Goal: Information Seeking & Learning: Compare options

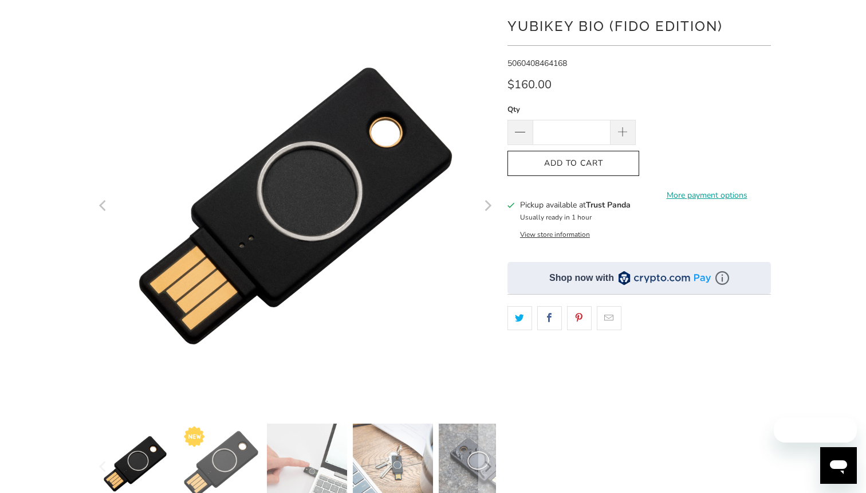
scroll to position [99, 0]
click at [230, 451] on img at bounding box center [221, 463] width 80 height 80
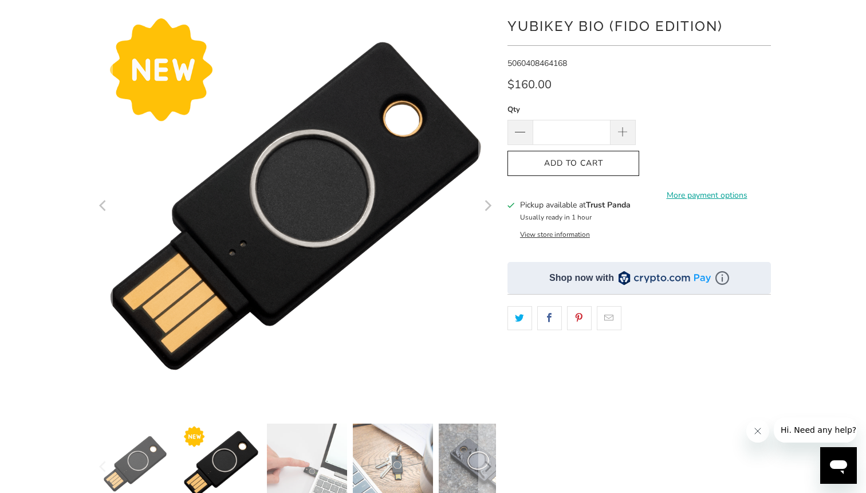
click at [316, 448] on img at bounding box center [307, 463] width 80 height 80
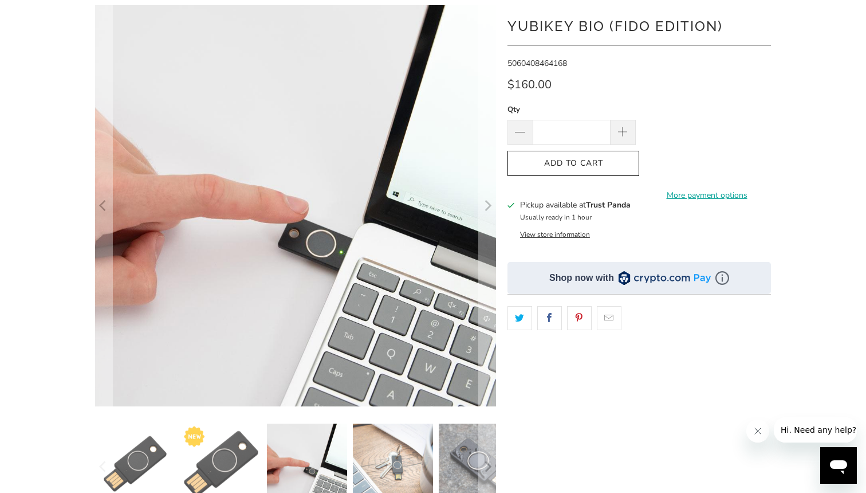
click at [380, 454] on img at bounding box center [393, 463] width 80 height 80
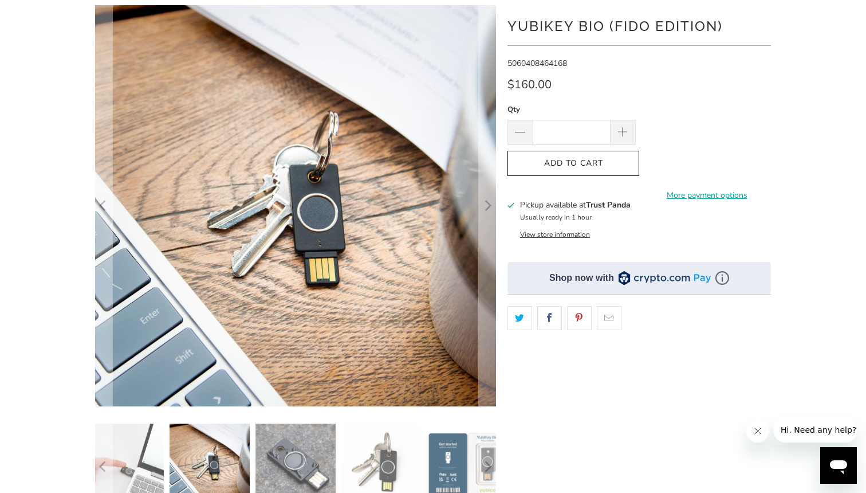
click at [371, 460] on img at bounding box center [381, 463] width 80 height 80
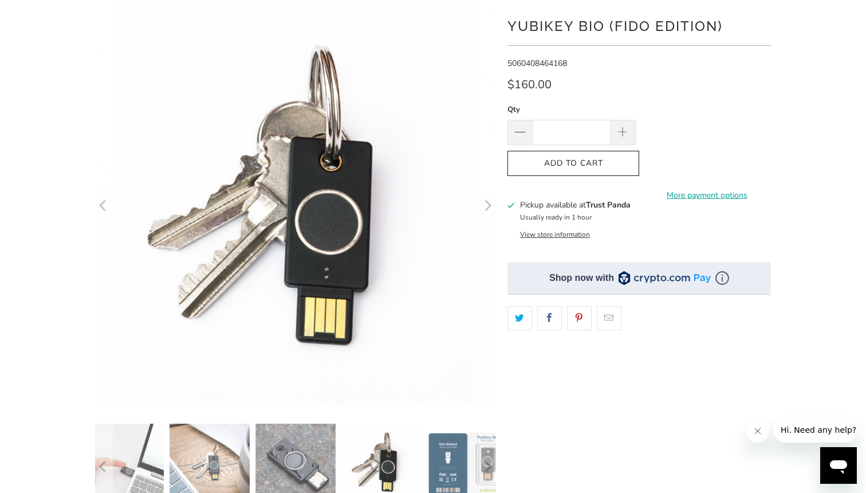
click at [422, 455] on div at bounding box center [295, 466] width 401 height 86
click at [450, 455] on img at bounding box center [467, 463] width 80 height 80
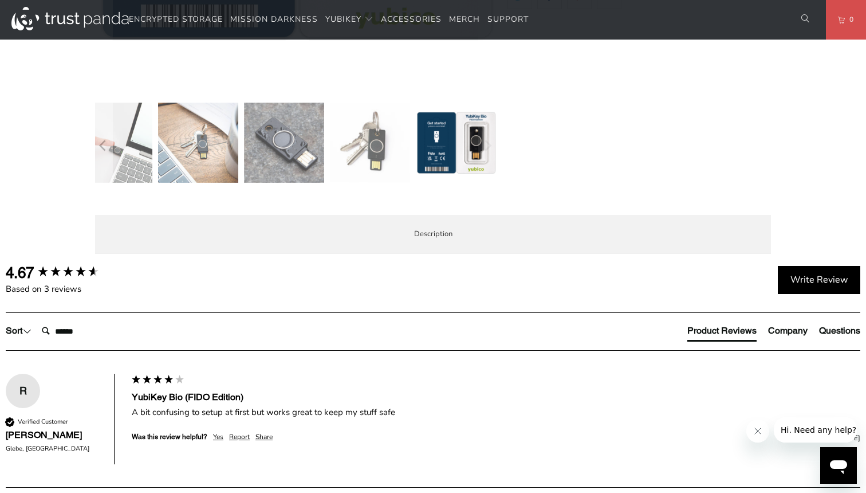
scroll to position [419, 0]
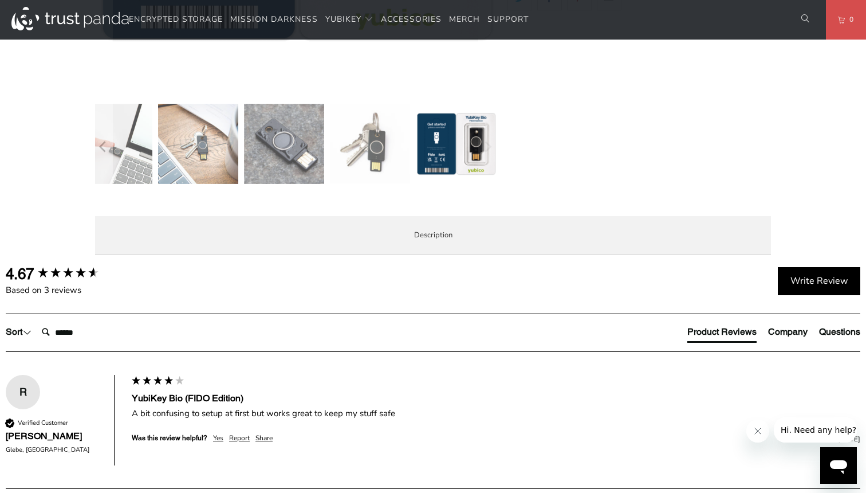
click at [0, 0] on span "LastPass users please note you will need a YubiKey 5 Series key. The YubiKey Bi…" at bounding box center [0, 0] width 0 height 0
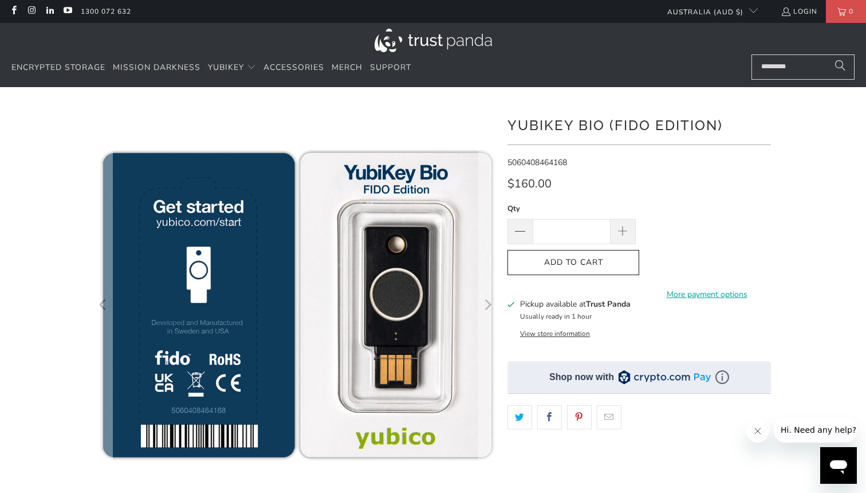
scroll to position [0, 0]
click at [93, 67] on span "Encrypted Storage" at bounding box center [58, 67] width 94 height 11
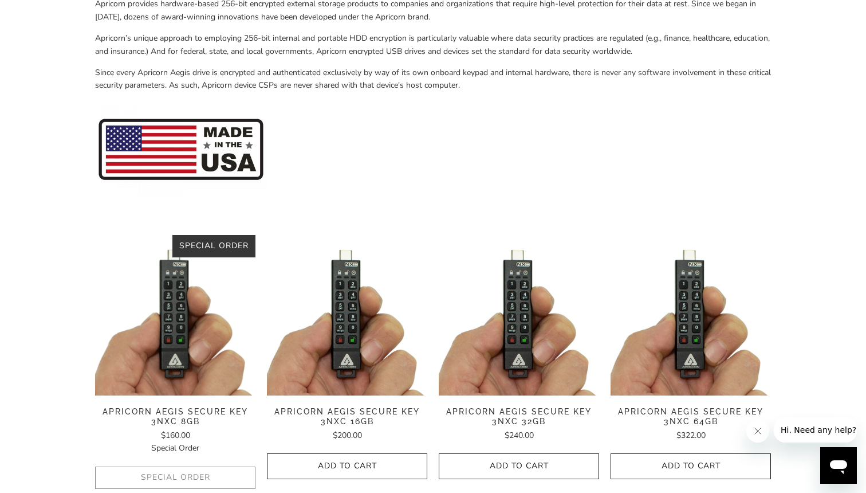
scroll to position [212, 0]
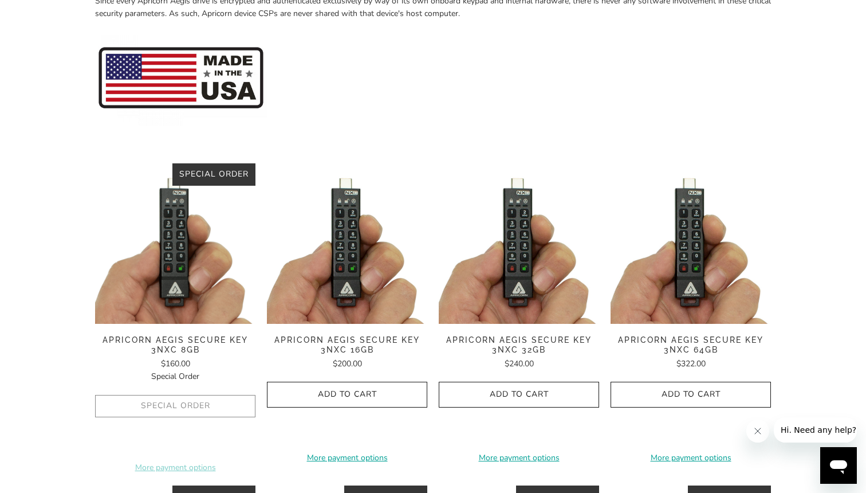
click at [331, 261] on img at bounding box center [347, 243] width 160 height 160
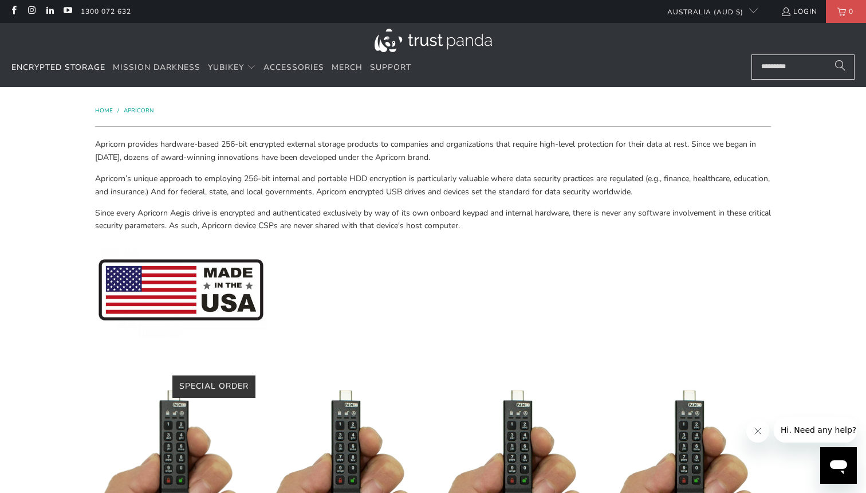
scroll to position [0, 0]
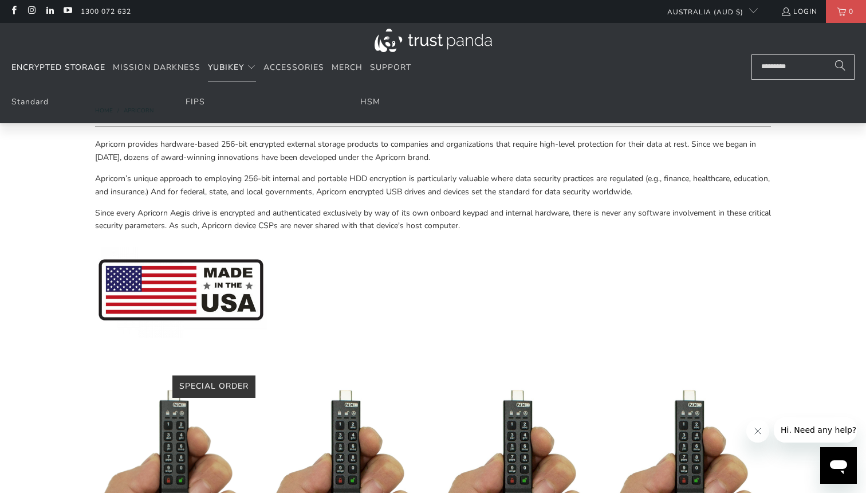
click at [241, 65] on span "YubiKey" at bounding box center [226, 67] width 36 height 11
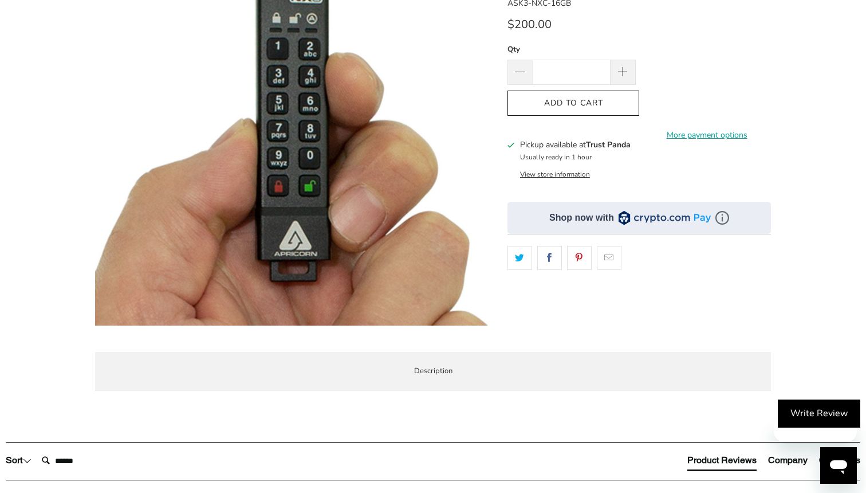
scroll to position [322, 0]
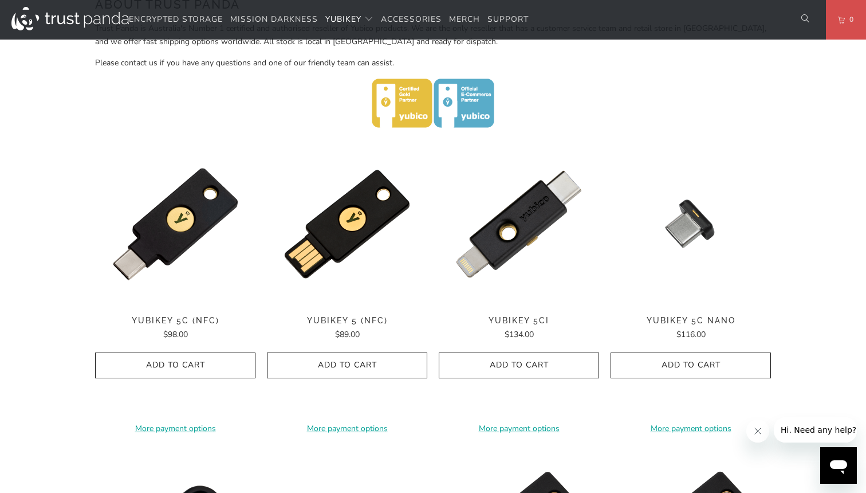
scroll to position [486, 0]
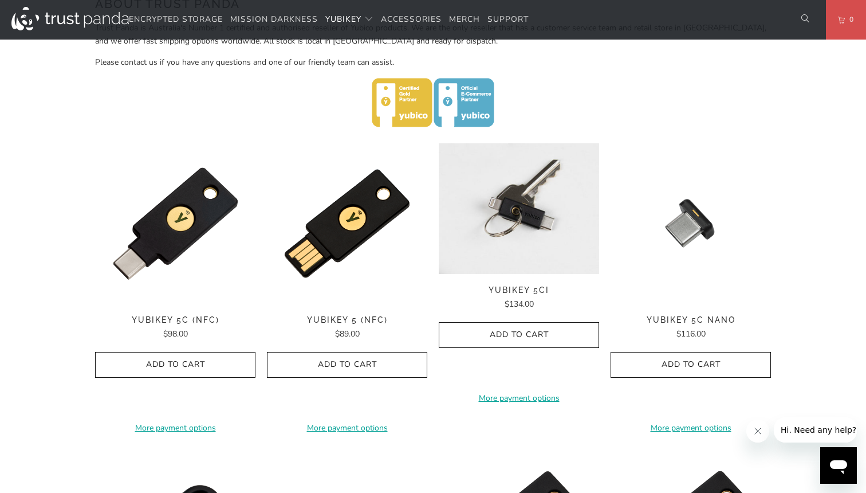
click at [502, 194] on img at bounding box center [519, 208] width 160 height 131
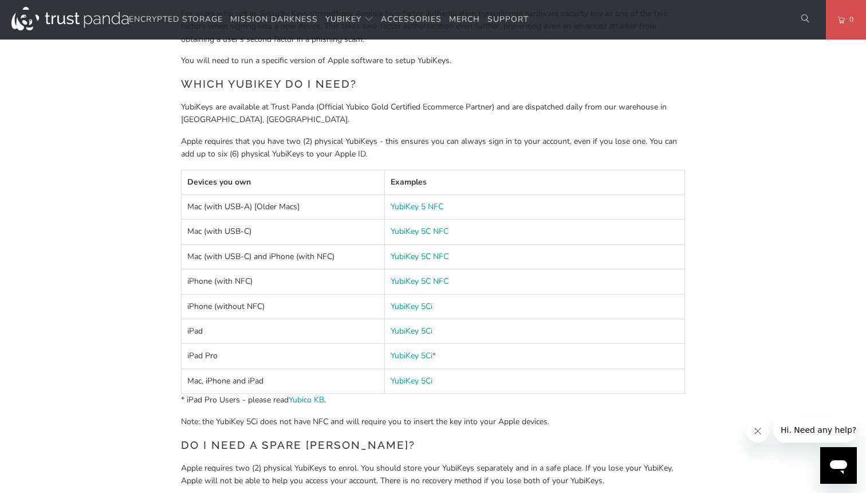
scroll to position [700, 0]
drag, startPoint x: 221, startPoint y: 225, endPoint x: 259, endPoint y: 225, distance: 38.4
click at [259, 225] on td "Mac (with USB-C)" at bounding box center [283, 231] width 203 height 25
drag, startPoint x: 264, startPoint y: 249, endPoint x: 320, endPoint y: 249, distance: 56.1
click at [321, 249] on td "Mac (with USB-C) and iPhone (with NFC)" at bounding box center [283, 256] width 203 height 25
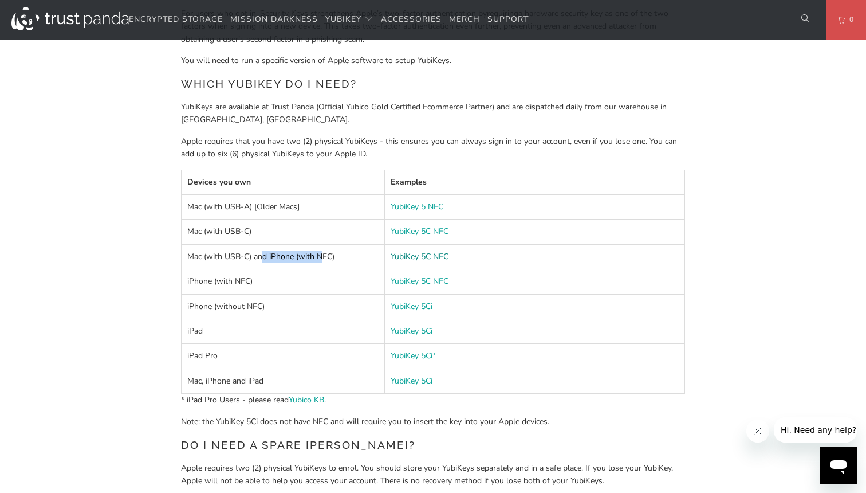
click at [419, 251] on link "YubiKey 5C NFC" at bounding box center [420, 256] width 58 height 11
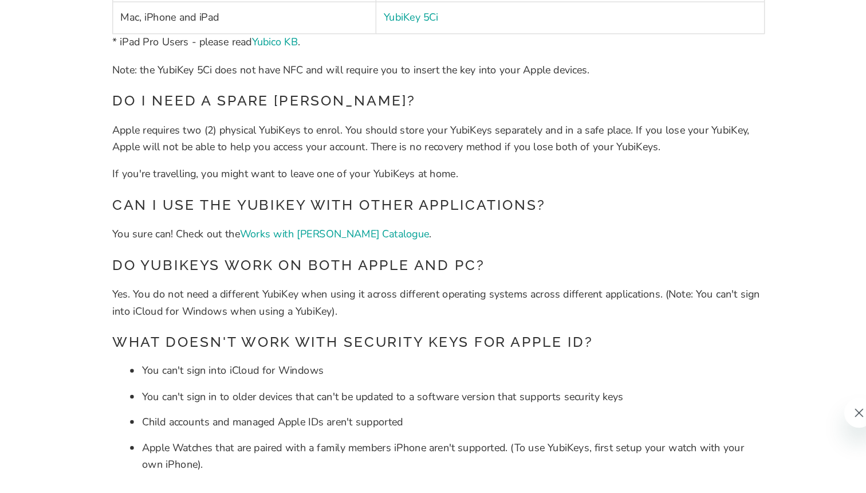
scroll to position [962, 0]
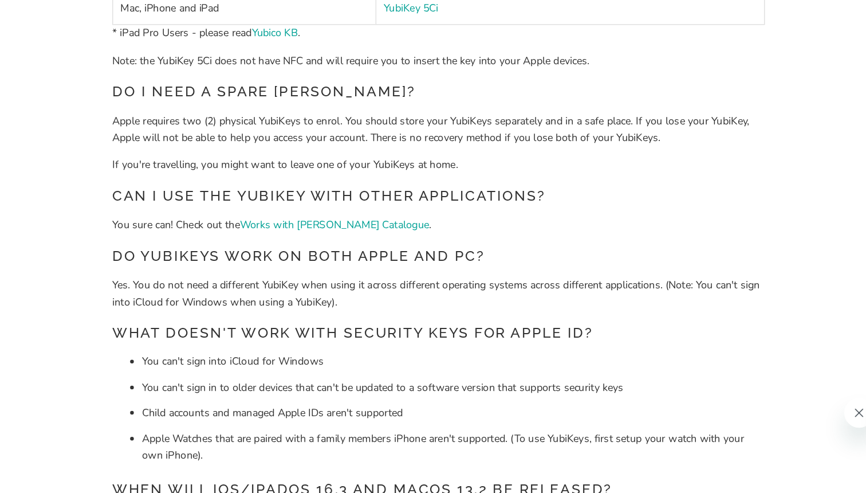
click at [181, 326] on p "Yes. You do not need a different YubiKey when using it across different operati…" at bounding box center [433, 339] width 504 height 26
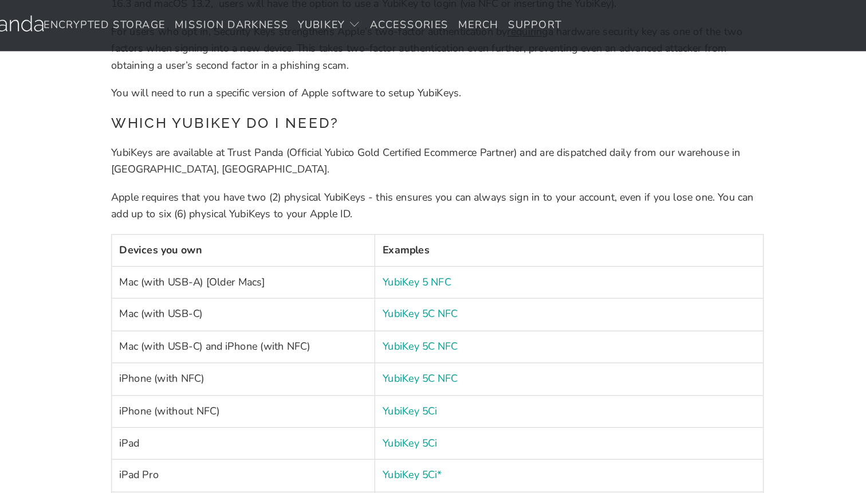
scroll to position [681, 0]
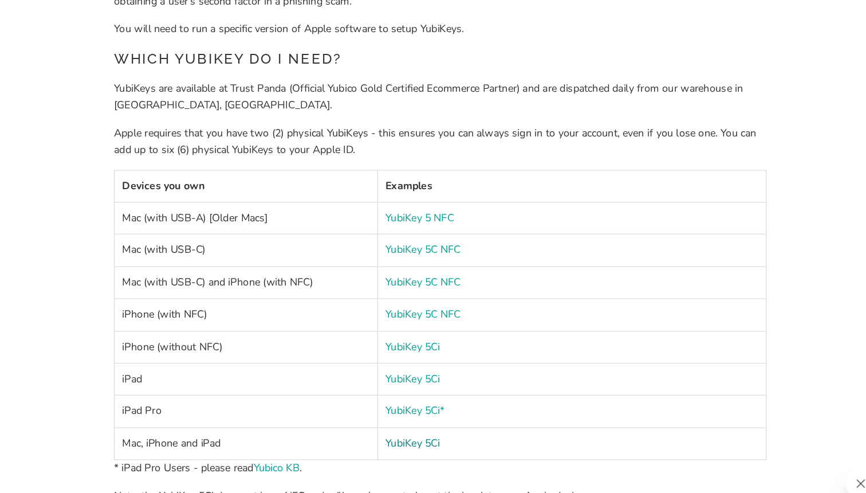
click at [391, 394] on link "YubiKey 5Ci" at bounding box center [412, 399] width 42 height 11
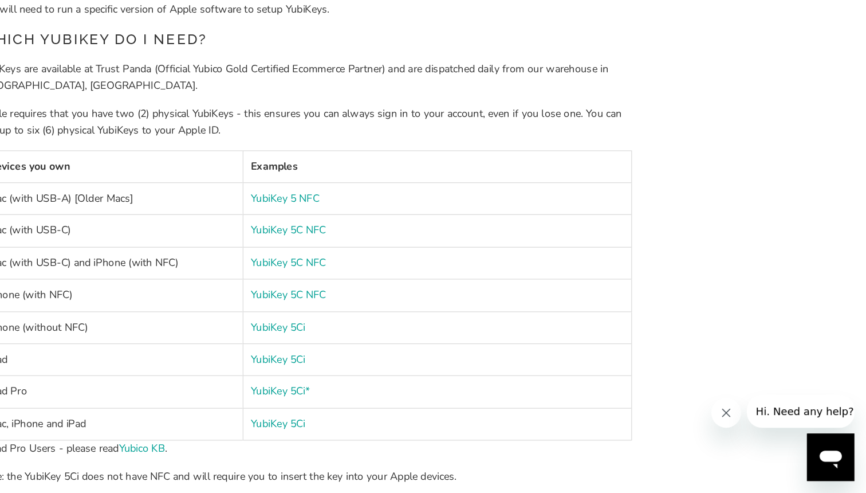
scroll to position [648, 0]
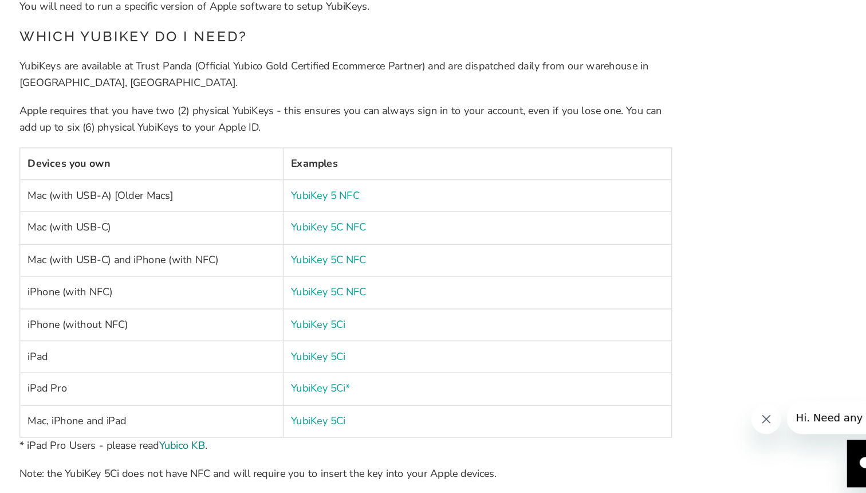
click at [289, 446] on link "Yubico KB" at bounding box center [307, 451] width 36 height 11
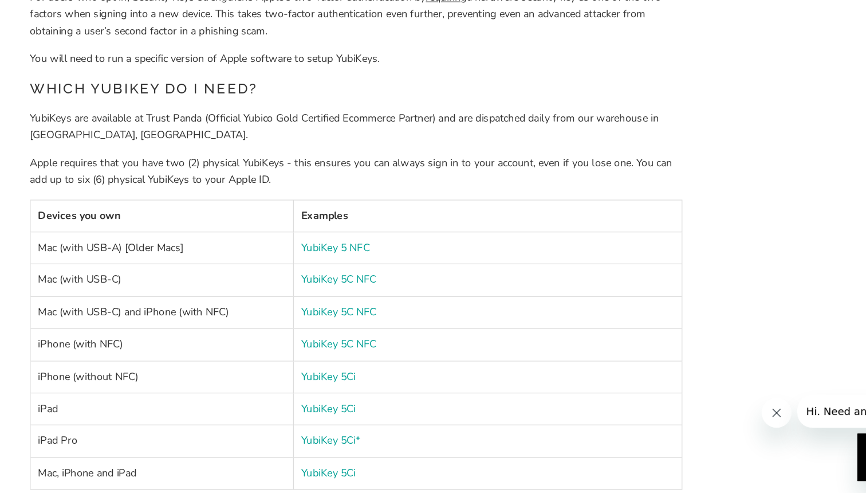
scroll to position [604, 0]
click at [391, 297] on link "YubiKey 5 NFC" at bounding box center [417, 302] width 53 height 11
click at [391, 321] on link "YubiKey 5C NFC" at bounding box center [420, 326] width 58 height 11
click at [391, 396] on link "YubiKey 5Ci" at bounding box center [412, 401] width 42 height 11
click at [391, 371] on link "YubiKey 5C NFC" at bounding box center [420, 376] width 58 height 11
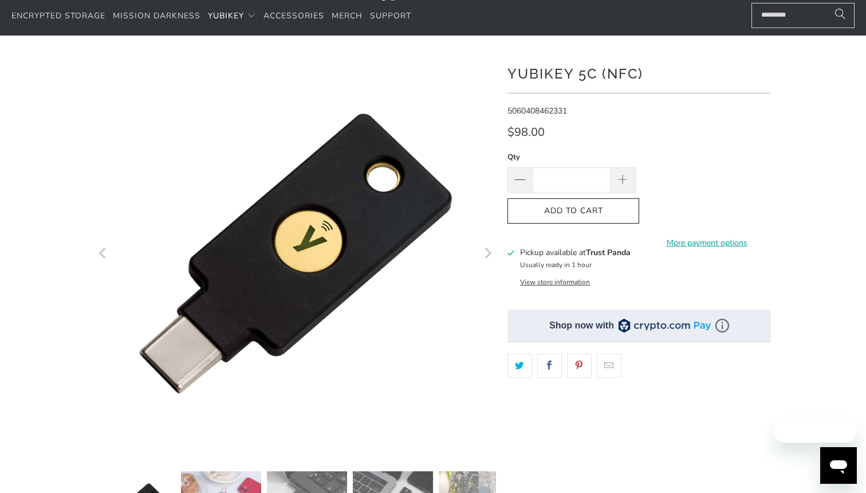
scroll to position [57, 0]
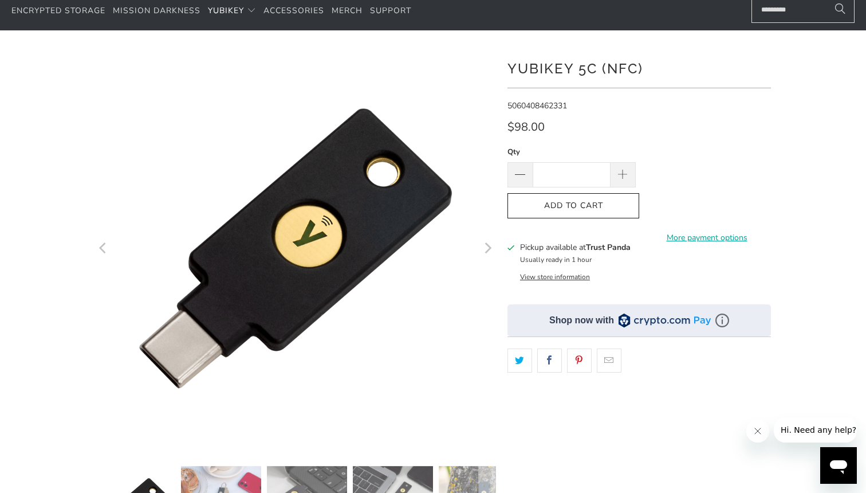
click at [485, 250] on icon "Next" at bounding box center [487, 247] width 11 height 241
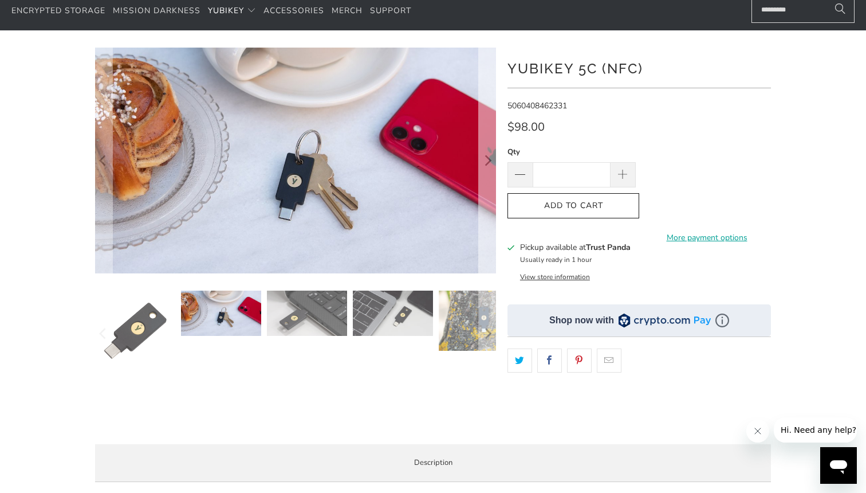
click at [485, 250] on button "Next" at bounding box center [487, 161] width 18 height 226
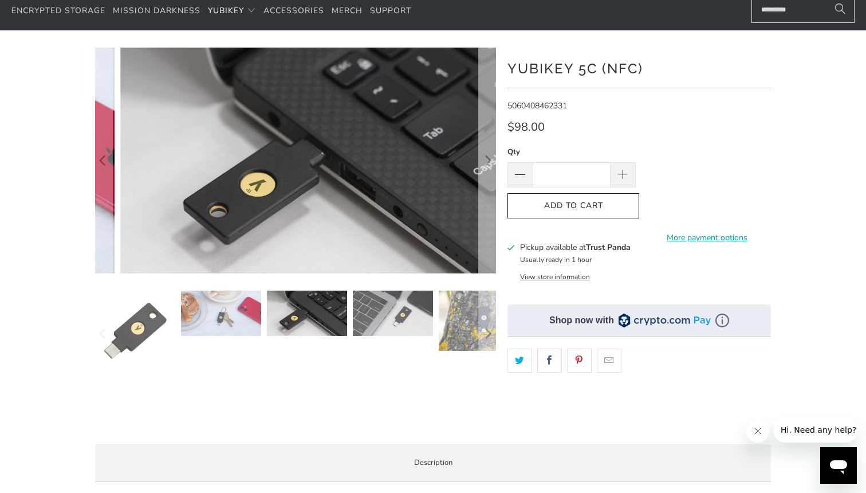
click at [485, 250] on button "Next" at bounding box center [487, 161] width 18 height 226
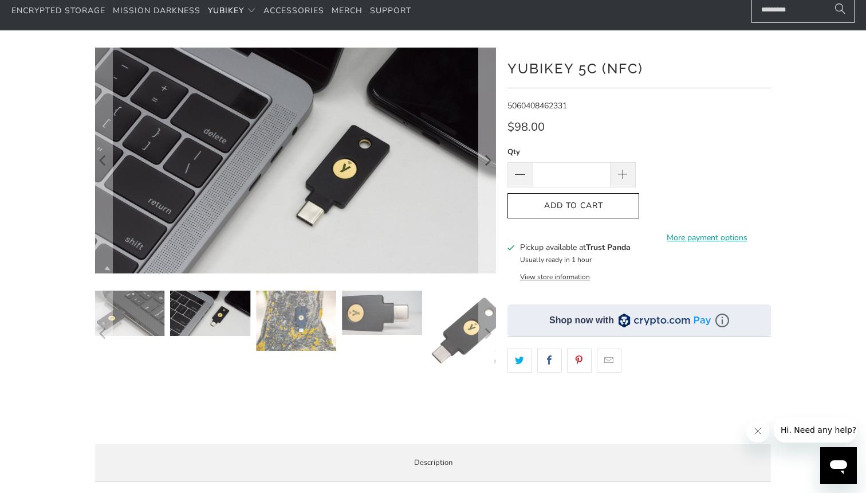
click at [485, 250] on button "Next" at bounding box center [487, 161] width 18 height 226
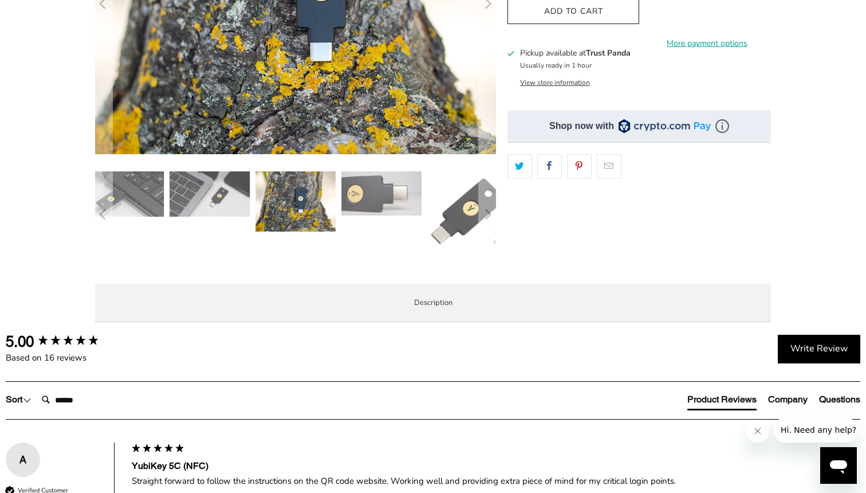
scroll to position [249, 0]
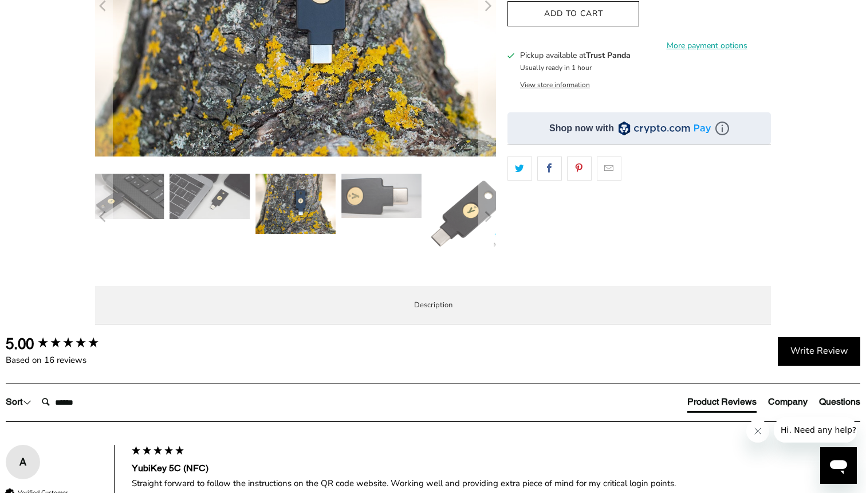
click at [560, 83] on button "View store information" at bounding box center [555, 84] width 70 height 9
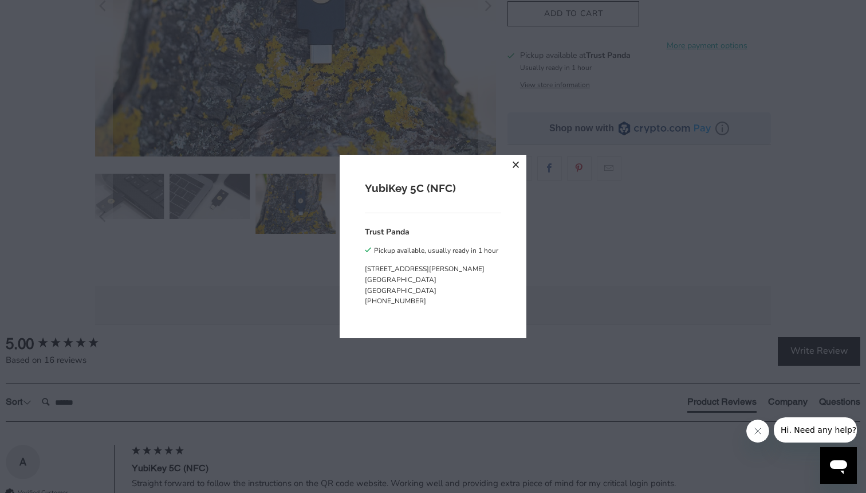
click at [480, 108] on div "YubiKey 5C (NFC) Trust Panda Pickup available, usually ready in 1 hour 19 David…" at bounding box center [433, 246] width 866 height 493
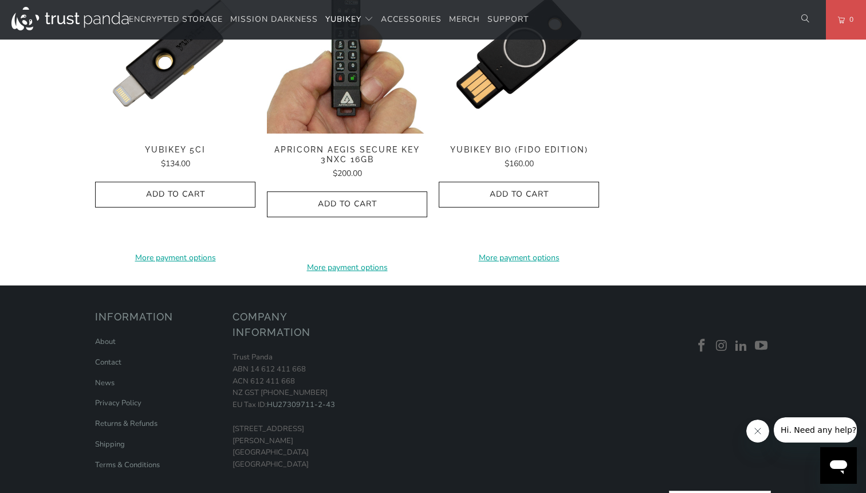
scroll to position [1098, 0]
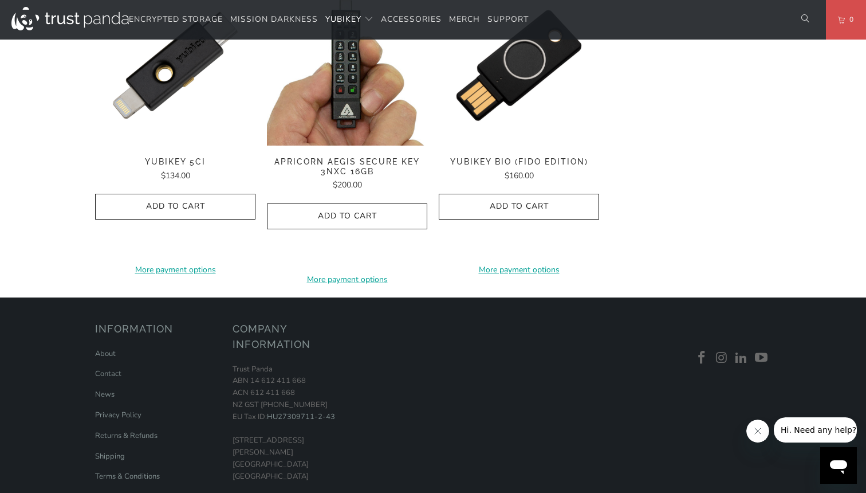
scroll to position [1052, 0]
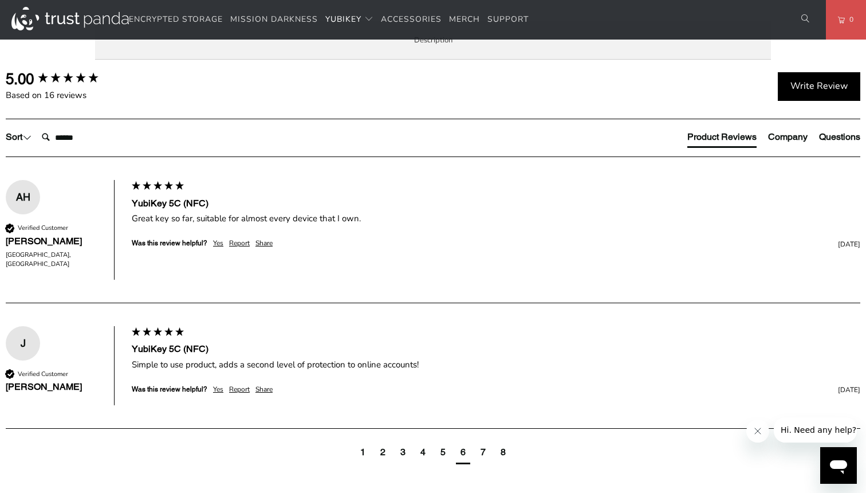
scroll to position [490, 0]
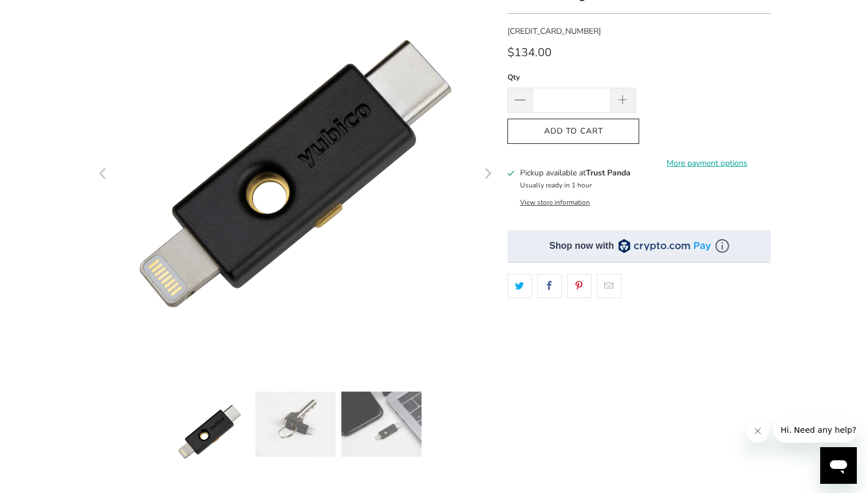
scroll to position [132, 0]
click at [316, 420] on img at bounding box center [295, 423] width 80 height 65
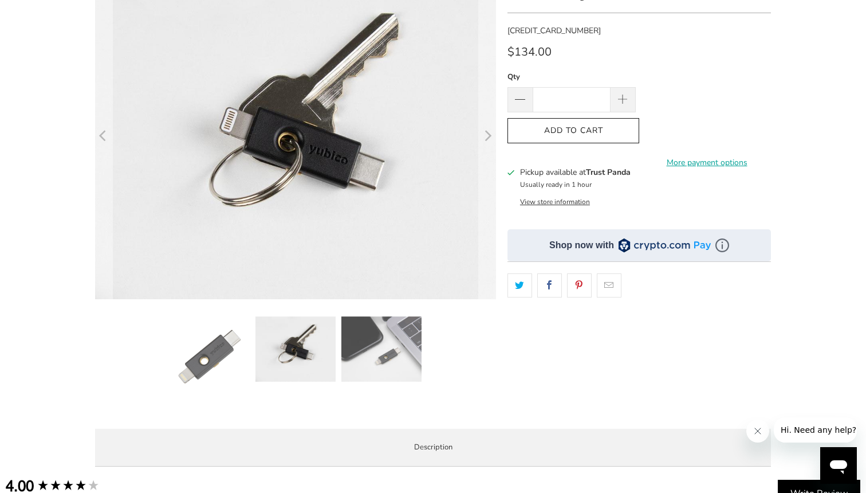
click at [387, 356] on img at bounding box center [381, 348] width 80 height 65
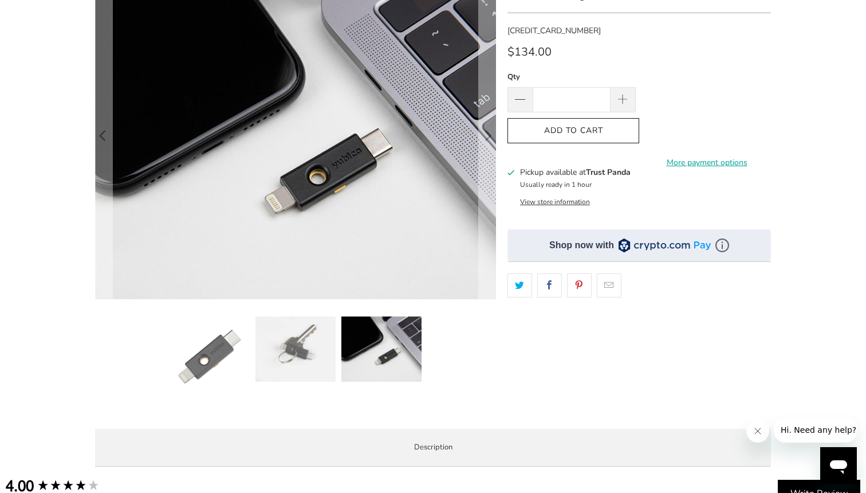
click at [224, 344] on img at bounding box center [210, 356] width 80 height 80
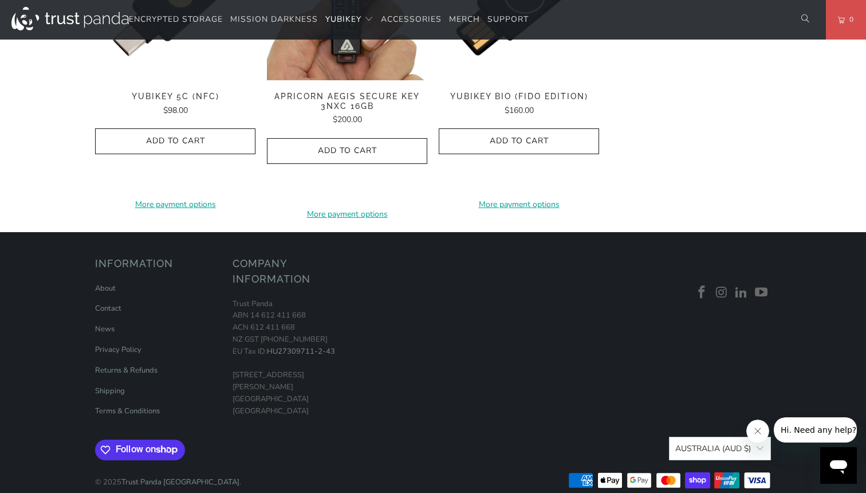
scroll to position [1212, 0]
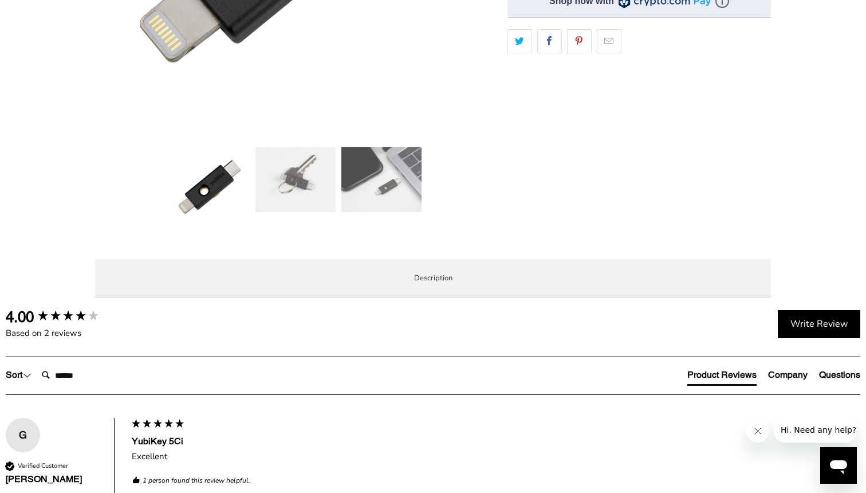
scroll to position [388, 0]
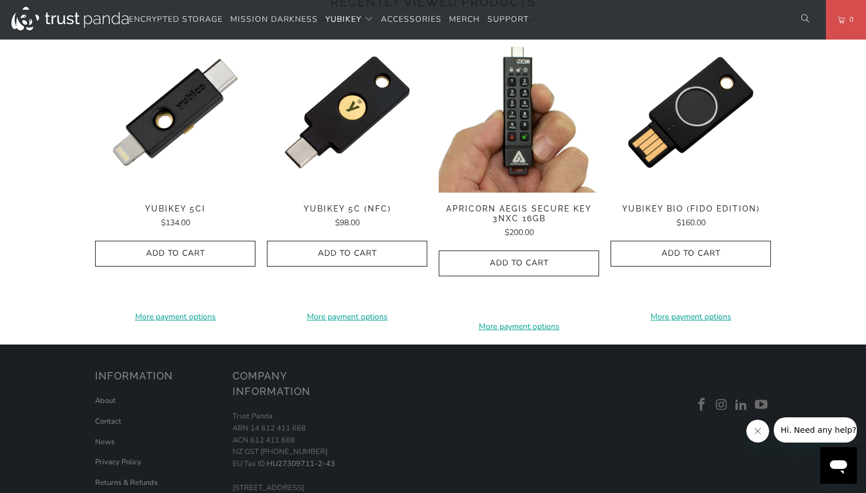
scroll to position [1145, 0]
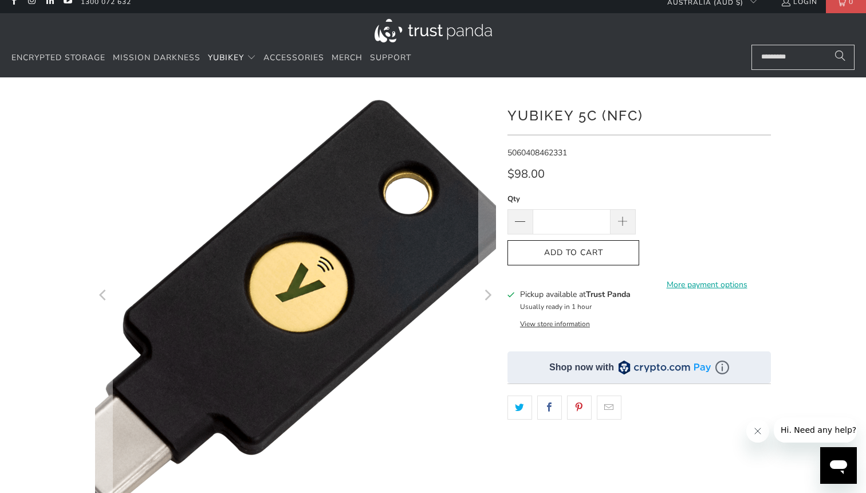
scroll to position [37, 0]
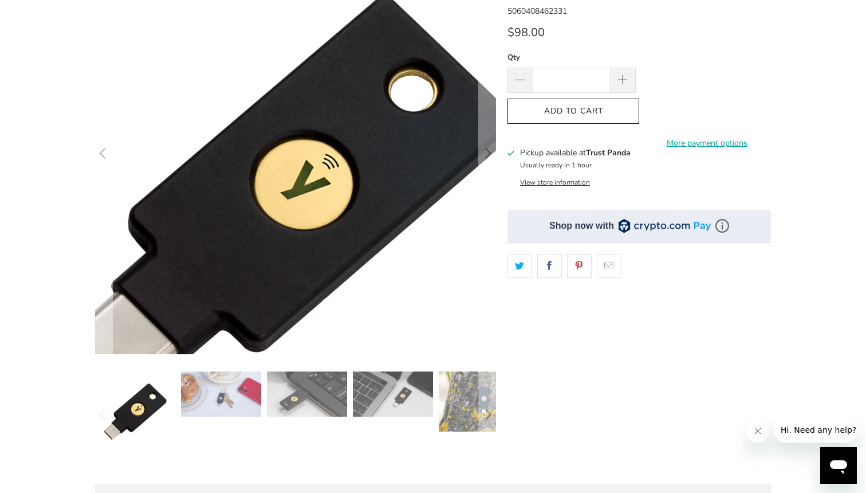
scroll to position [171, 0]
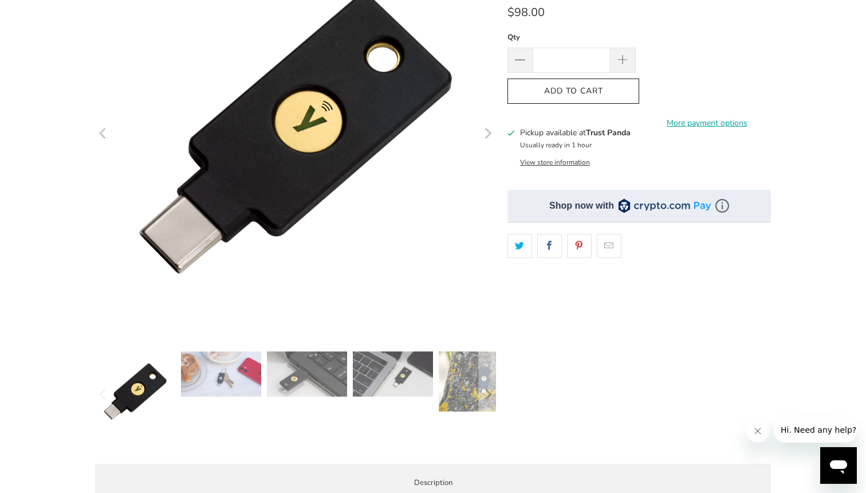
click at [238, 380] on img at bounding box center [221, 373] width 80 height 45
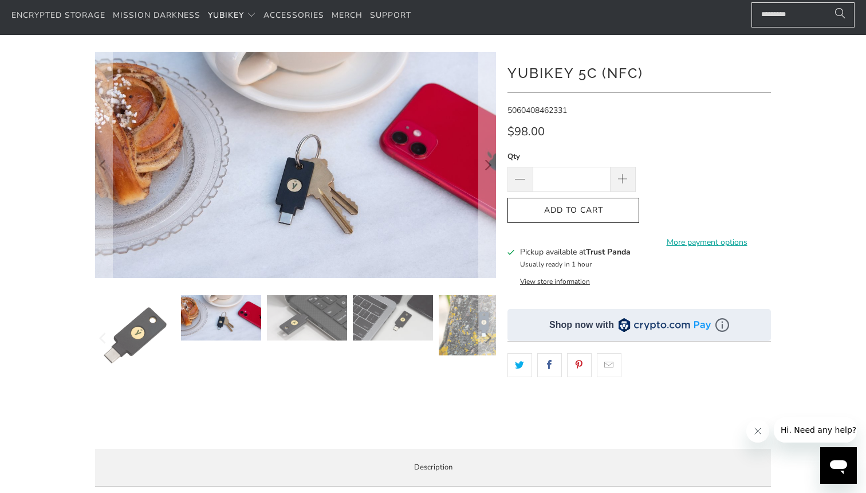
scroll to position [52, 0]
click at [483, 324] on icon "Next" at bounding box center [487, 338] width 11 height 52
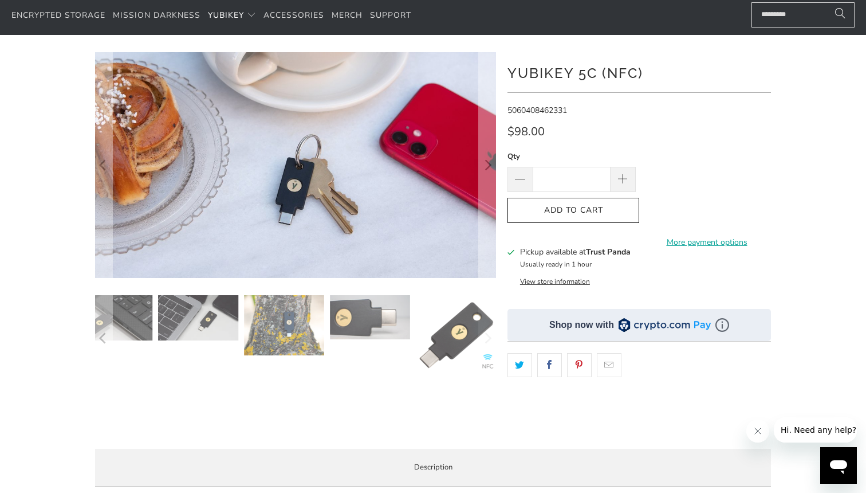
click at [461, 345] on img at bounding box center [456, 335] width 80 height 80
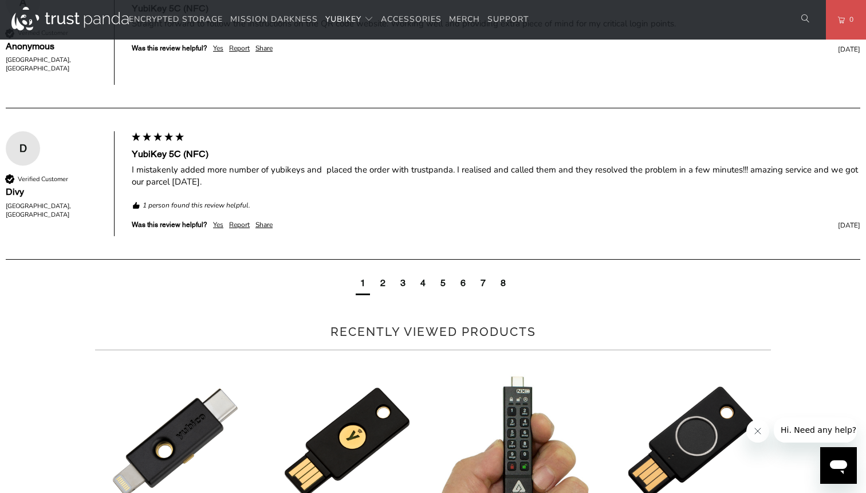
scroll to position [963, 0]
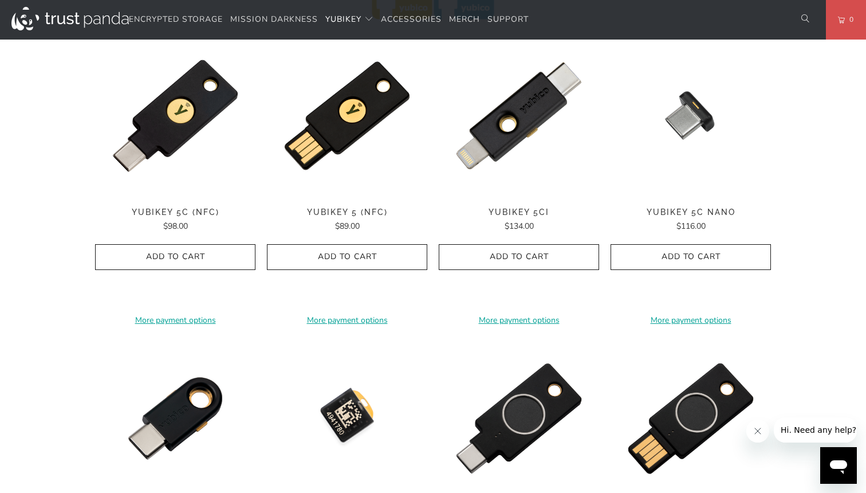
scroll to position [275, 0]
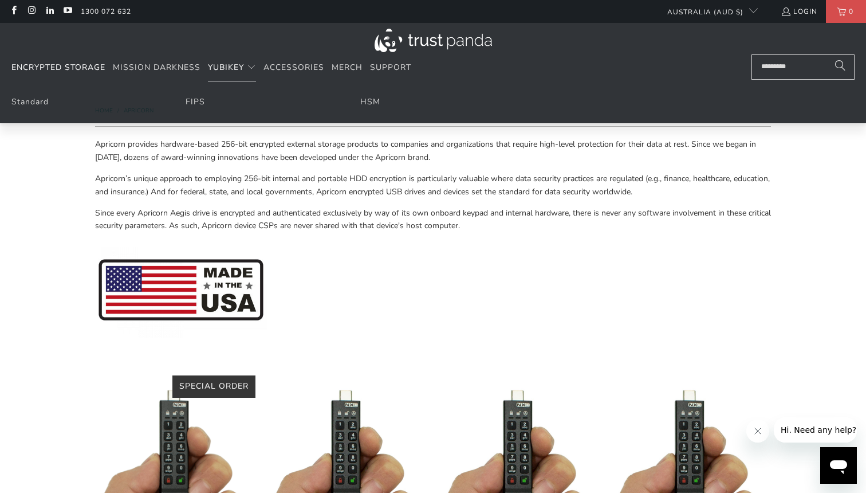
click at [233, 73] on summary "YubiKey" at bounding box center [232, 67] width 48 height 27
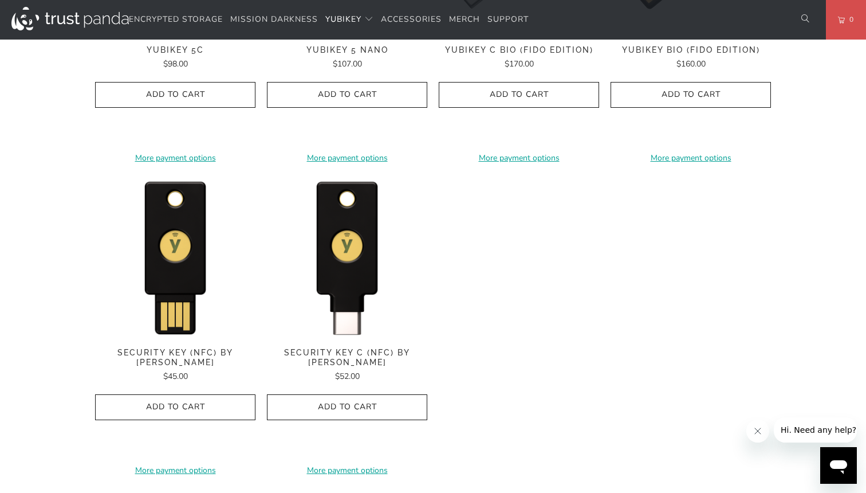
scroll to position [1056, 0]
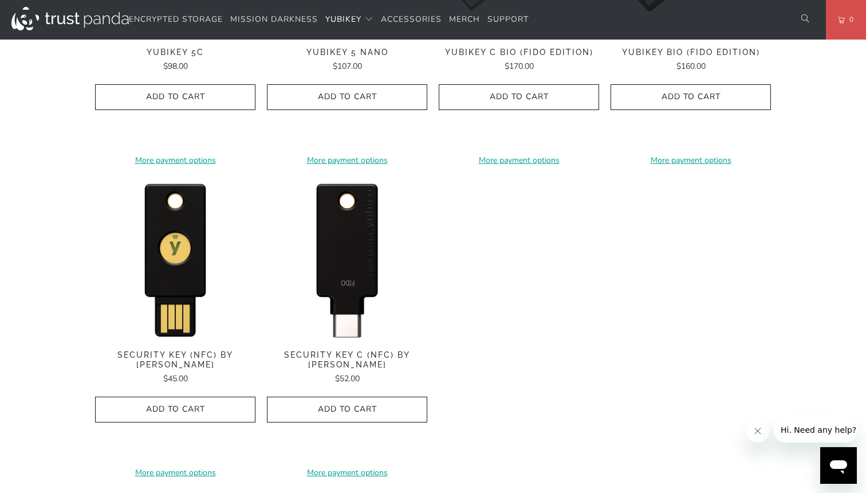
click at [342, 238] on img at bounding box center [347, 258] width 160 height 160
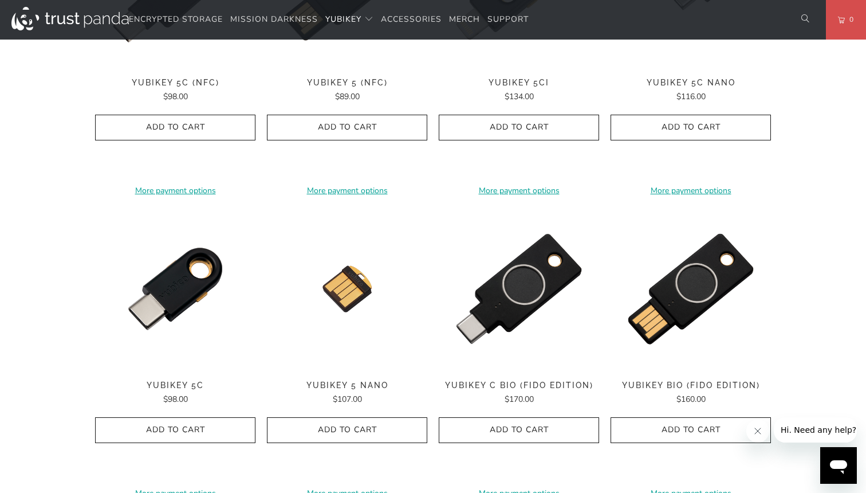
scroll to position [735, 0]
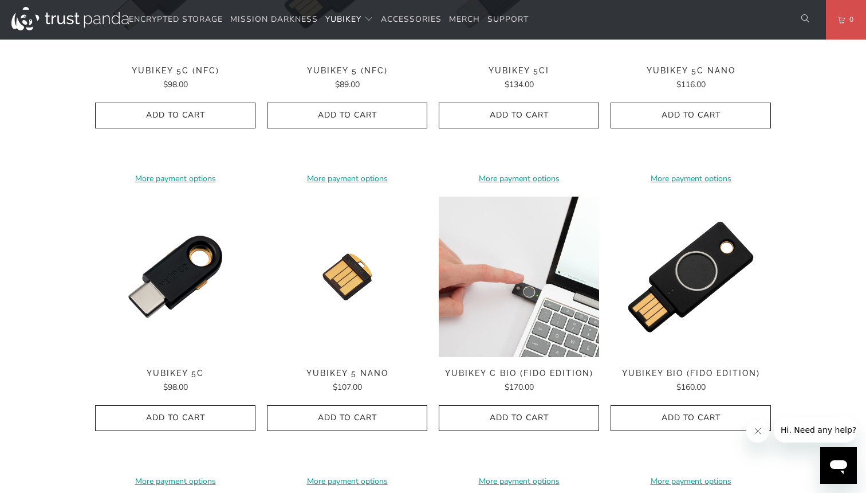
click at [502, 241] on img at bounding box center [519, 276] width 160 height 160
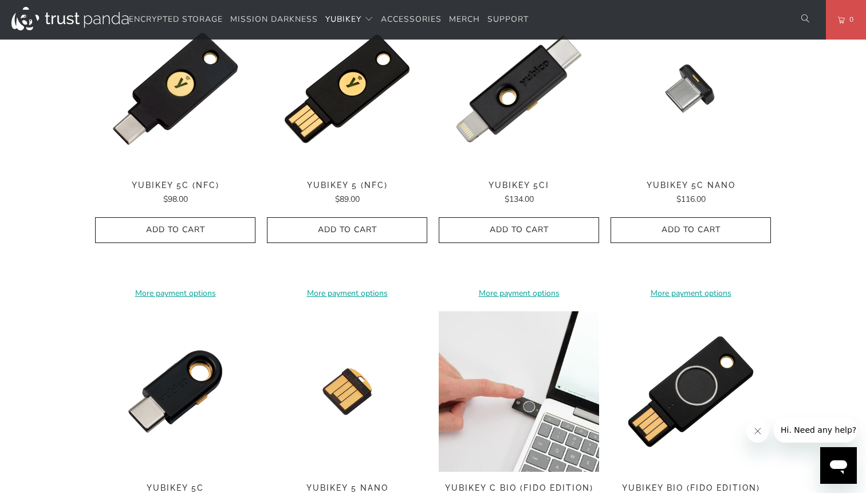
scroll to position [534, 0]
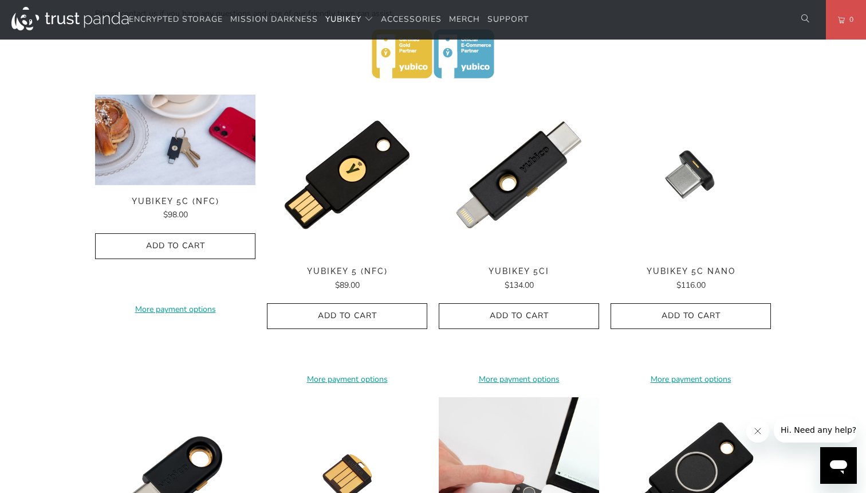
click at [178, 171] on img at bounding box center [175, 140] width 160 height 90
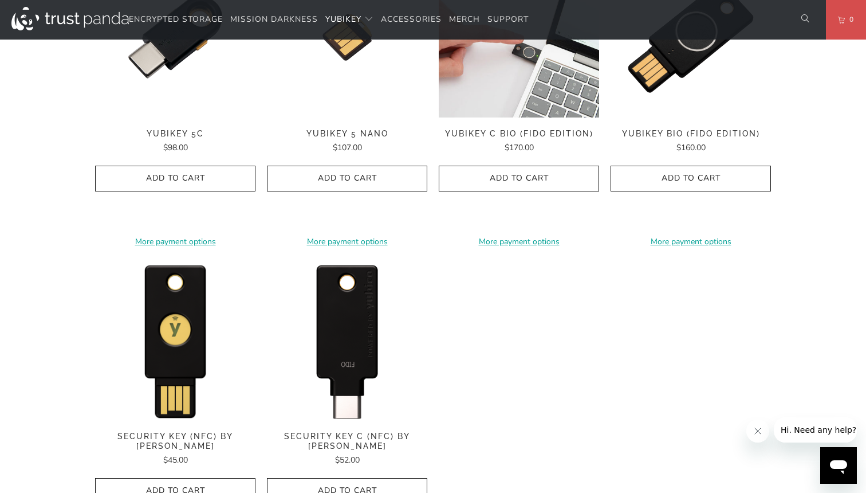
scroll to position [978, 0]
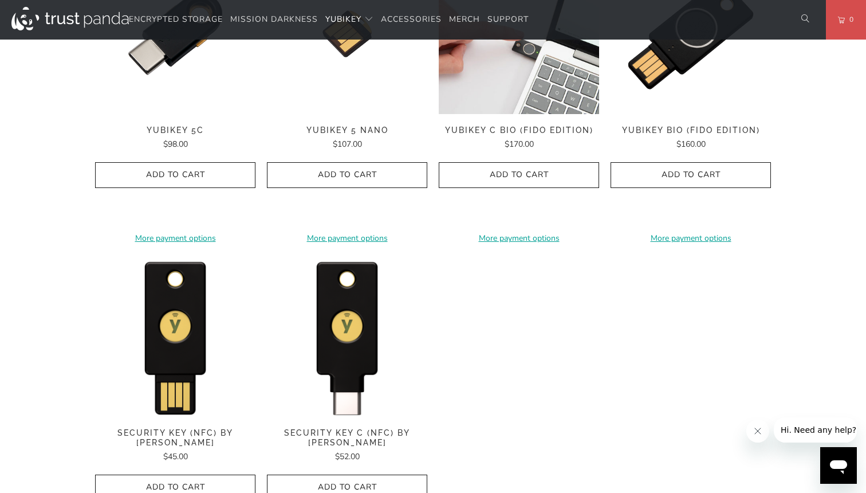
click at [361, 329] on img at bounding box center [347, 336] width 160 height 160
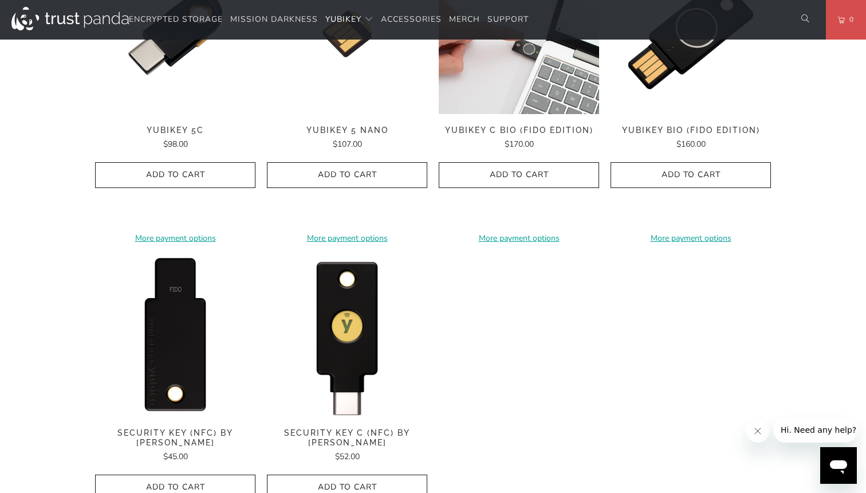
click at [182, 355] on img at bounding box center [175, 336] width 160 height 160
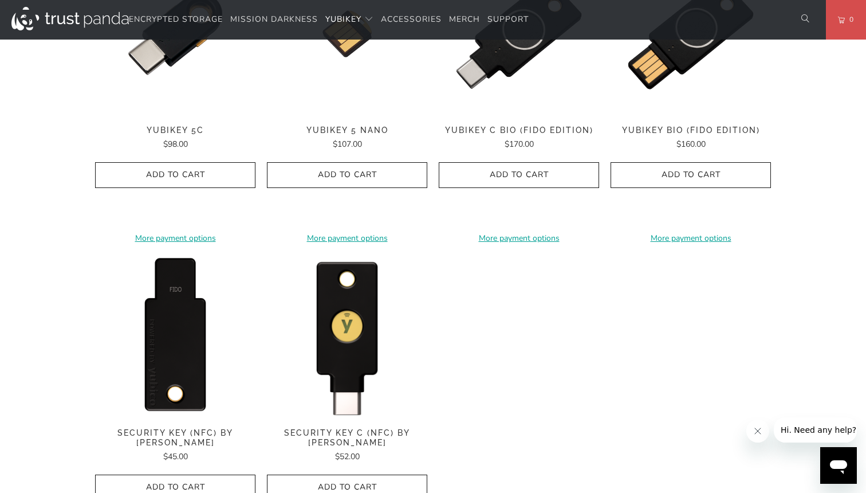
click at [560, 109] on div "**********" at bounding box center [519, 98] width 160 height 288
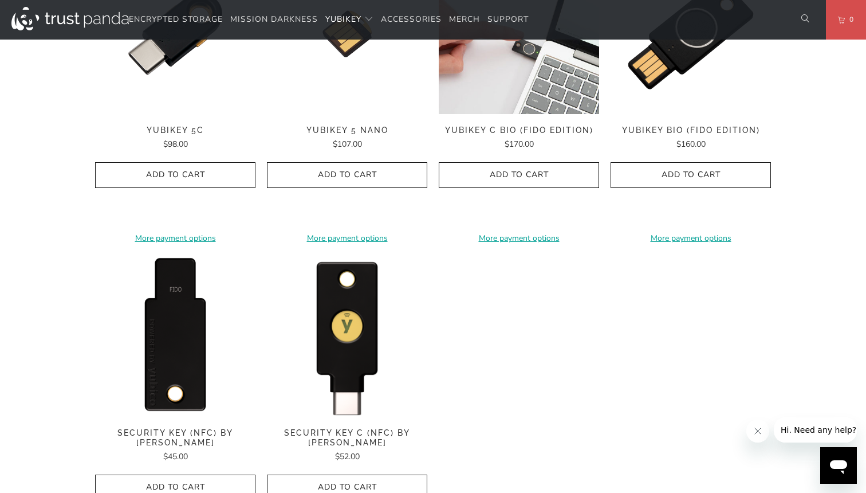
click at [480, 127] on span "YubiKey C Bio (FIDO Edition)" at bounding box center [519, 130] width 160 height 10
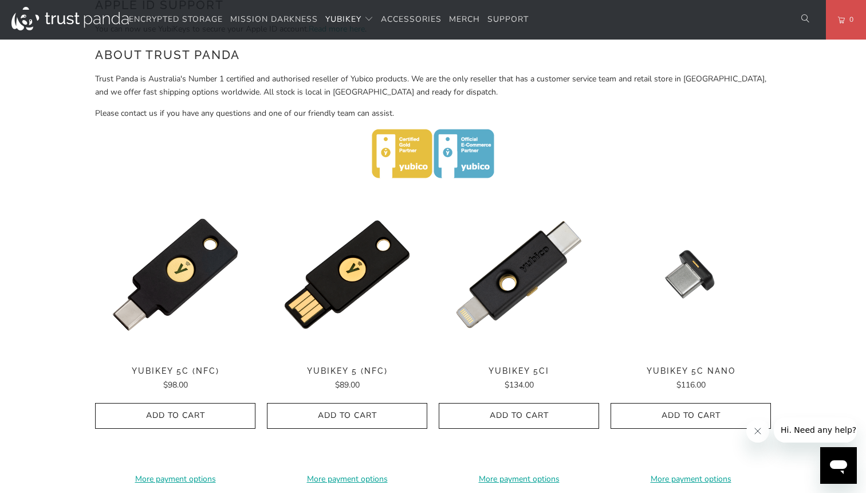
scroll to position [432, 0]
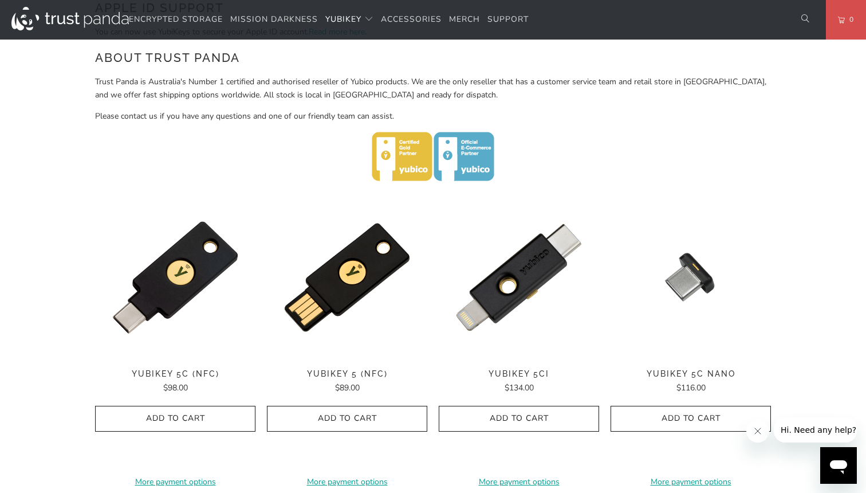
click at [159, 274] on img at bounding box center [175, 277] width 160 height 160
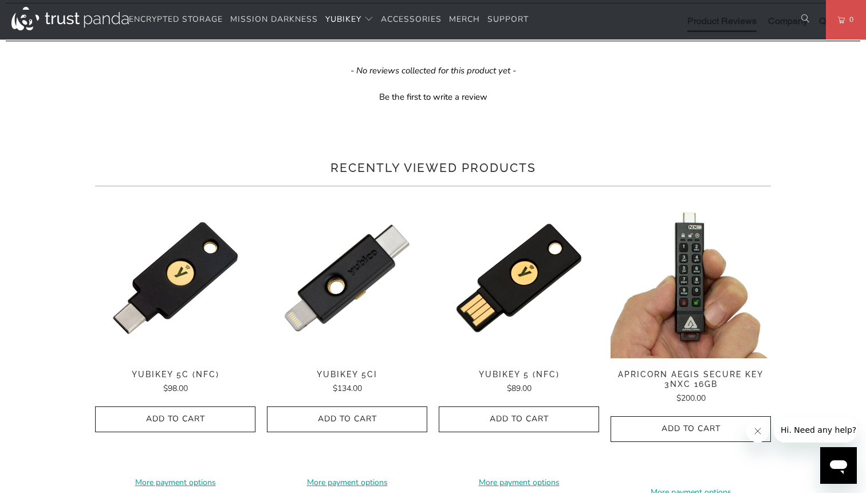
scroll to position [723, 0]
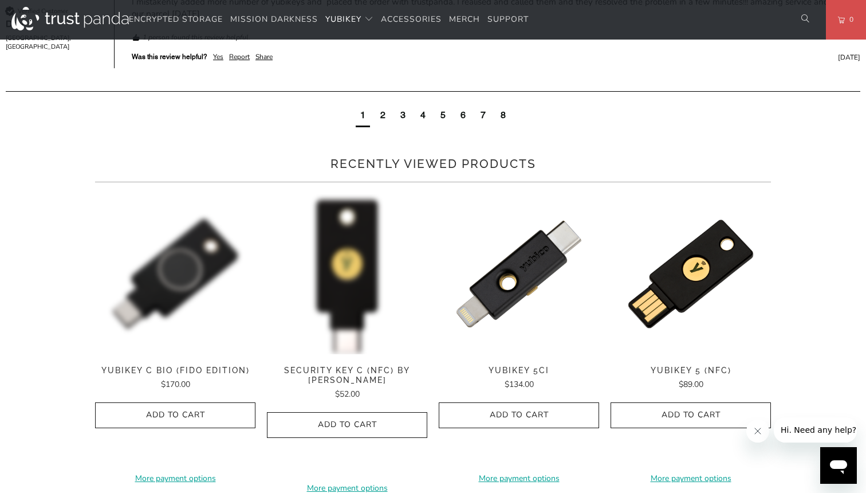
scroll to position [928, 0]
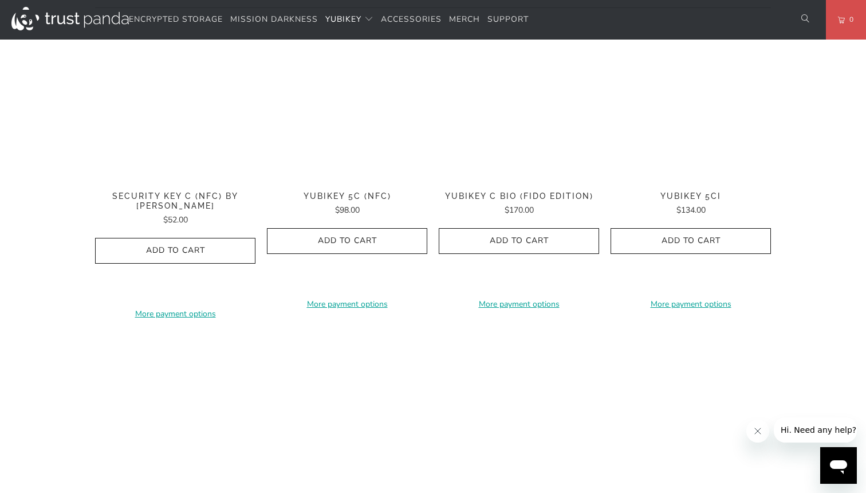
scroll to position [937, 0]
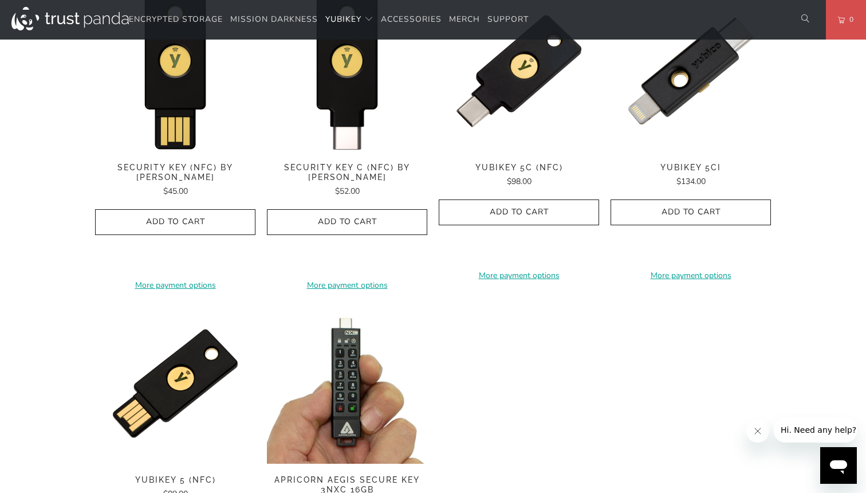
scroll to position [927, 0]
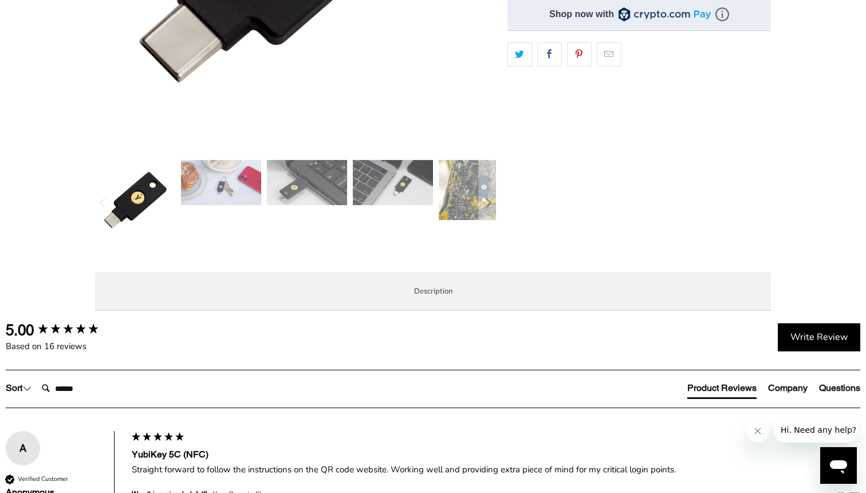
scroll to position [426, 0]
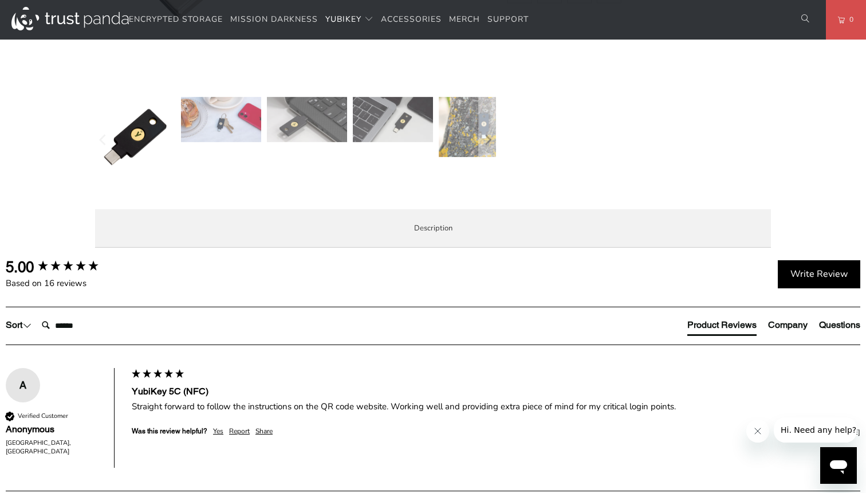
click at [0, 0] on span "Specifications" at bounding box center [0, 0] width 0 height 0
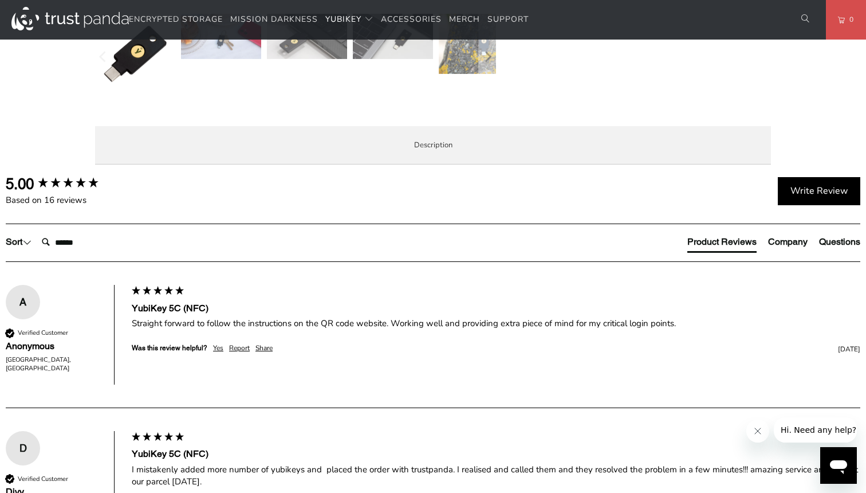
scroll to position [503, 0]
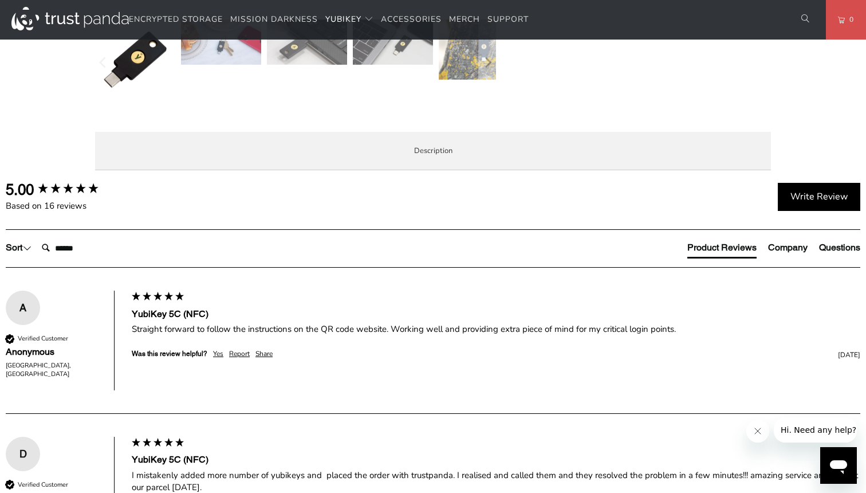
click at [0, 0] on span "Overview" at bounding box center [0, 0] width 0 height 0
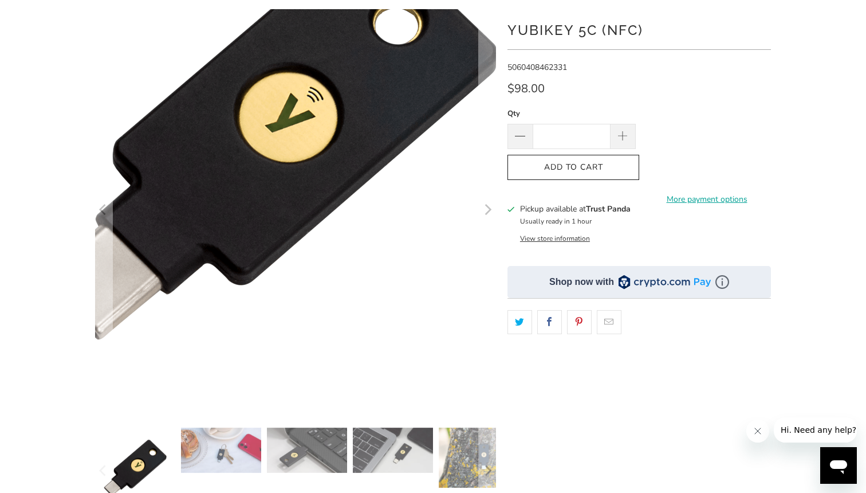
scroll to position [94, 0]
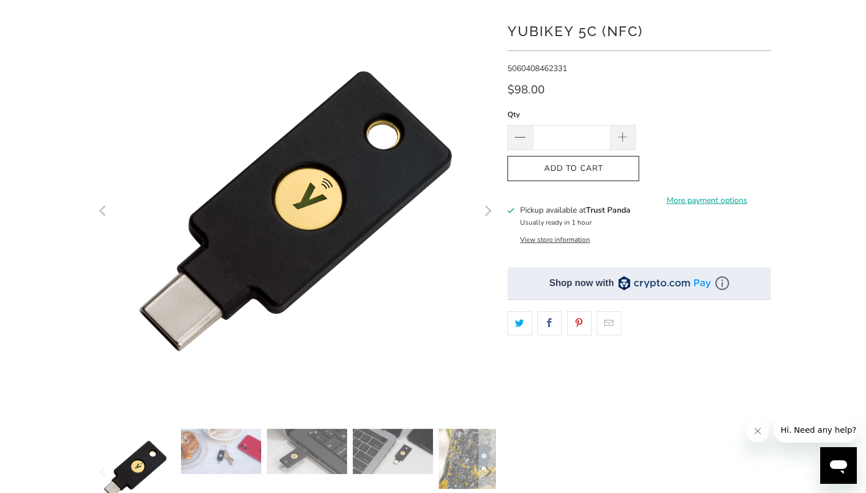
click at [719, 278] on img at bounding box center [722, 283] width 14 height 14
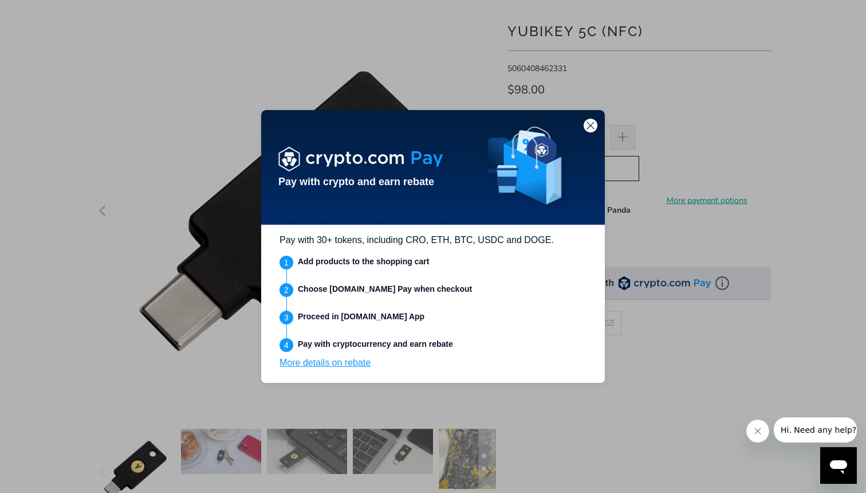
click at [533, 434] on div at bounding box center [433, 246] width 866 height 493
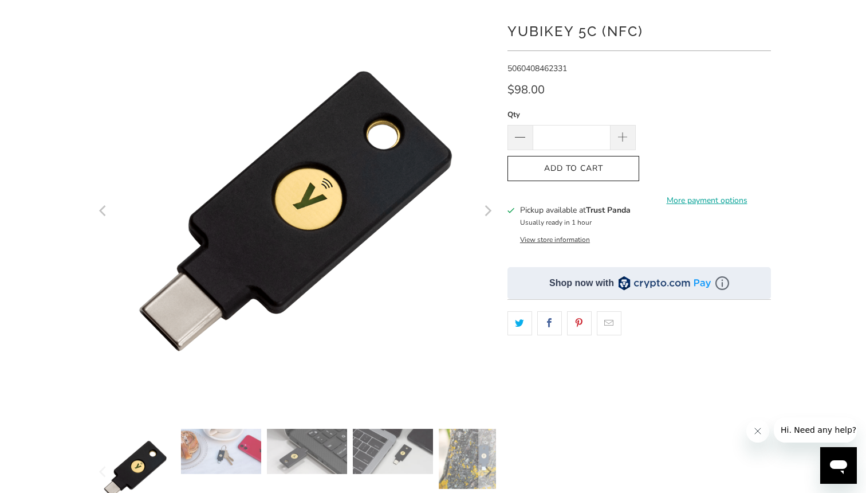
click at [674, 284] on img at bounding box center [665, 283] width 92 height 16
click at [718, 277] on img at bounding box center [722, 283] width 14 height 14
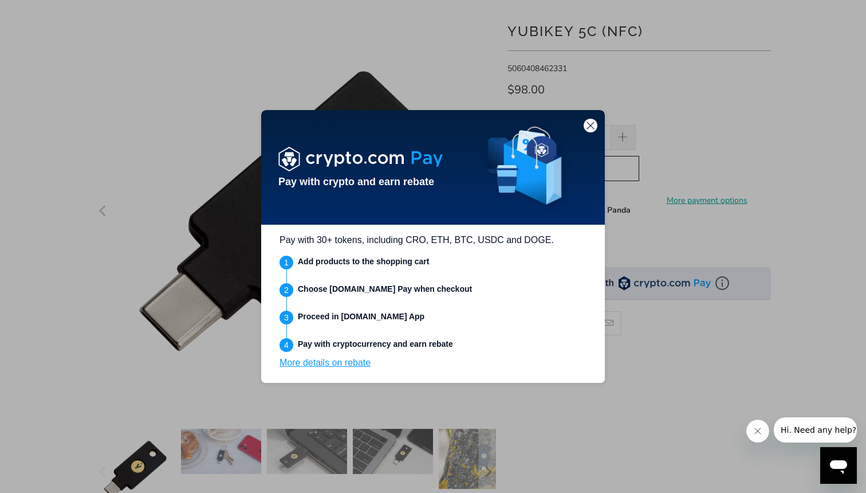
click at [342, 367] on link "More details on rebate" at bounding box center [324, 362] width 91 height 10
click at [196, 160] on div at bounding box center [433, 246] width 866 height 493
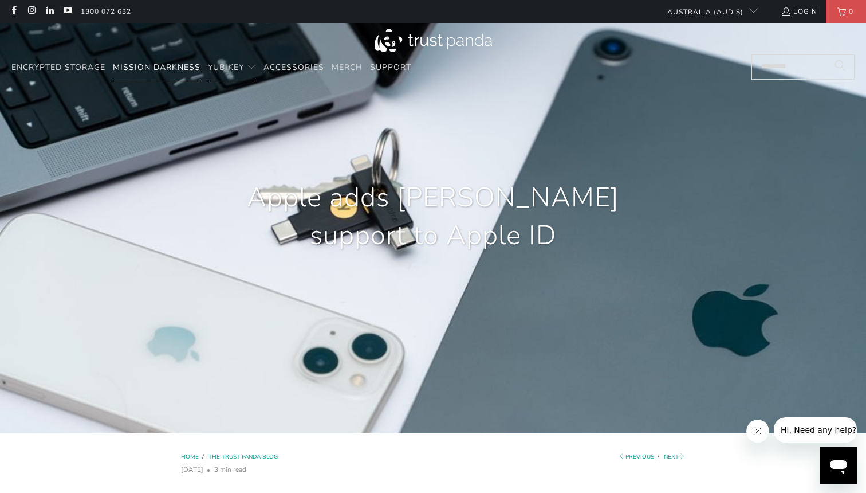
click at [168, 69] on span "Mission Darkness" at bounding box center [157, 67] width 88 height 11
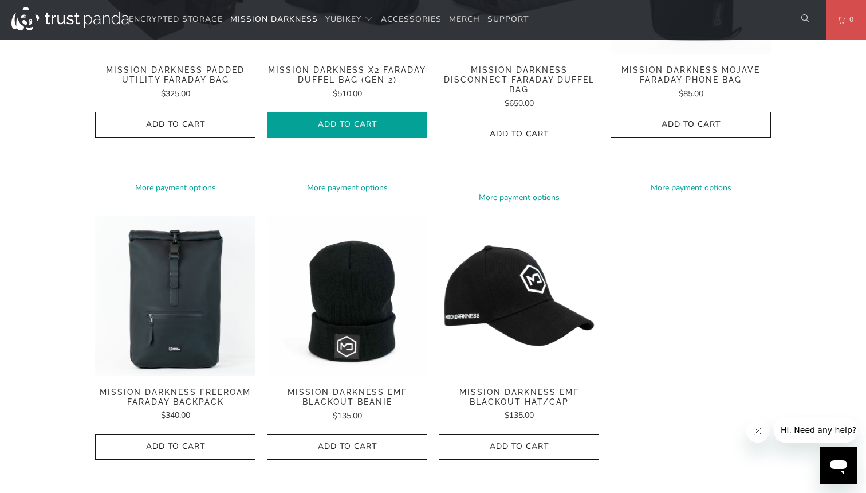
scroll to position [1694, 0]
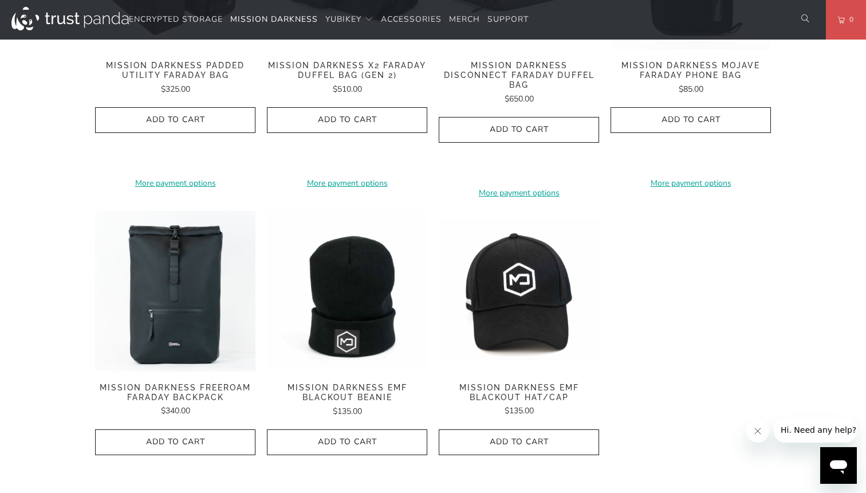
click at [506, 266] on img at bounding box center [519, 291] width 160 height 160
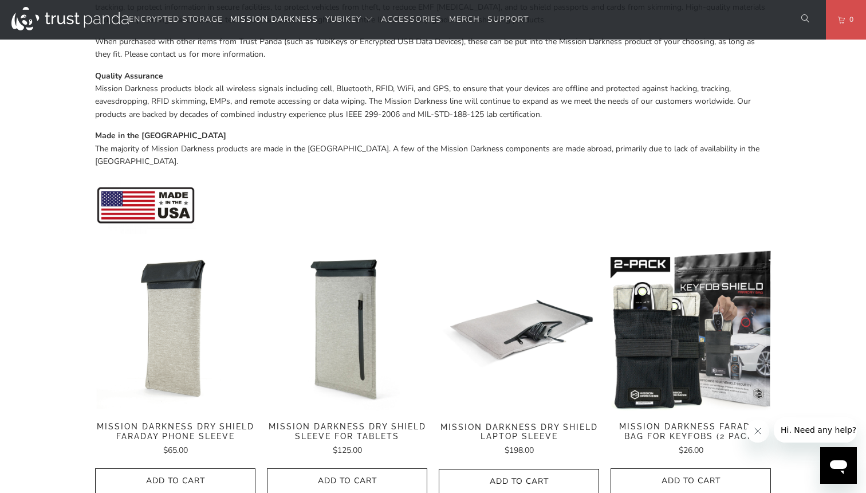
scroll to position [217, 0]
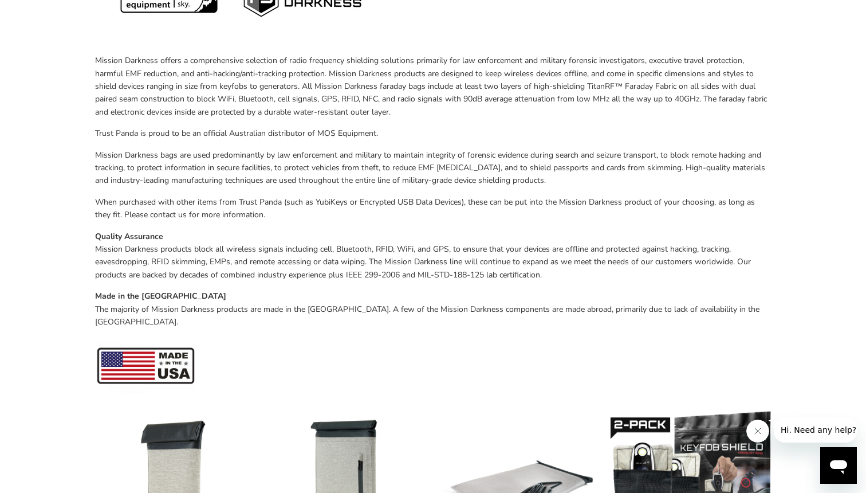
click at [190, 423] on img at bounding box center [175, 490] width 160 height 160
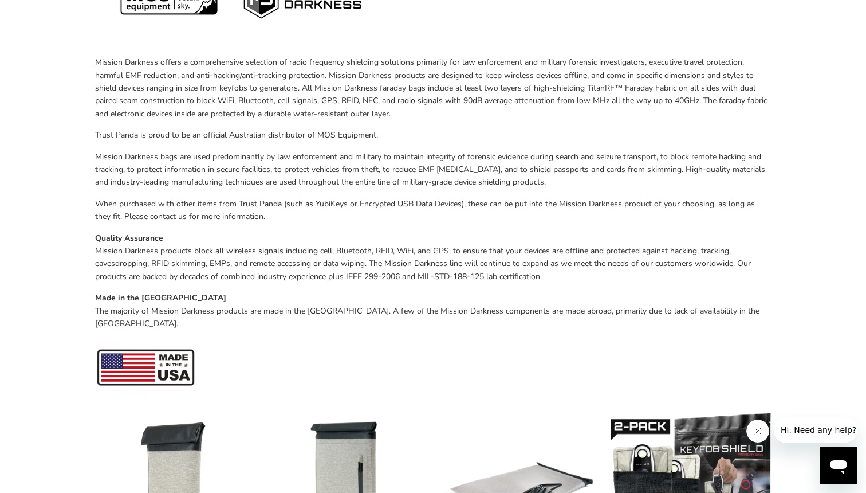
scroll to position [212, 0]
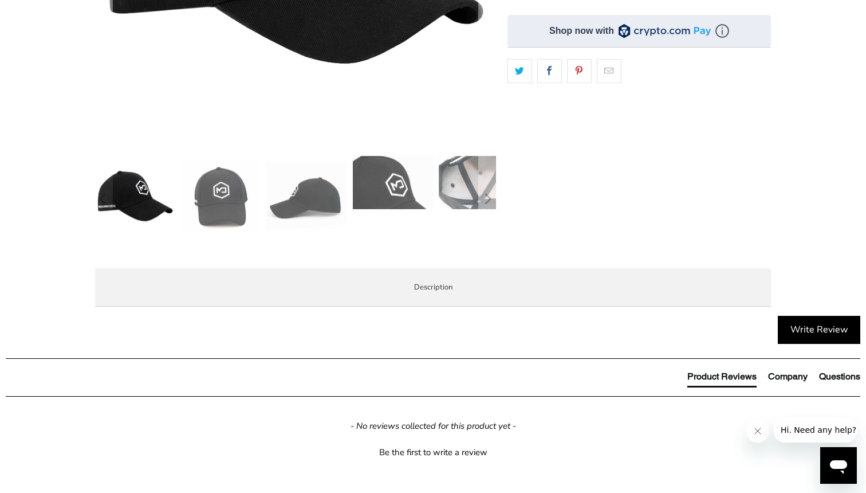
scroll to position [367, 0]
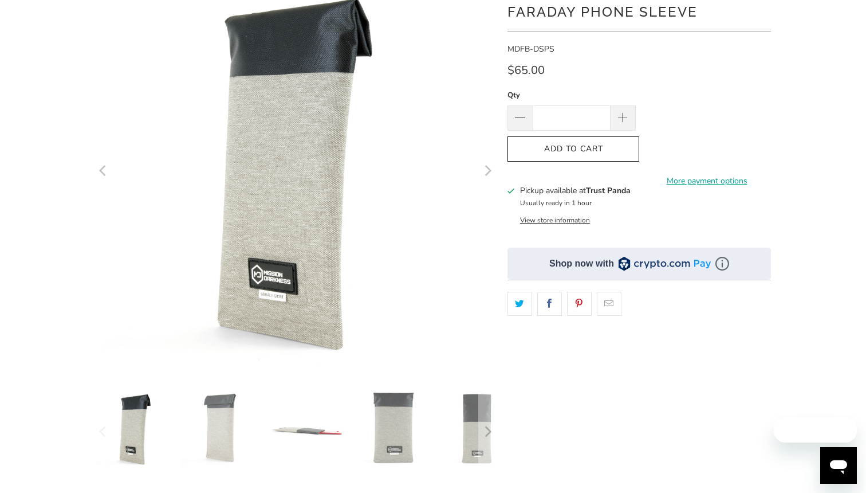
scroll to position [143, 0]
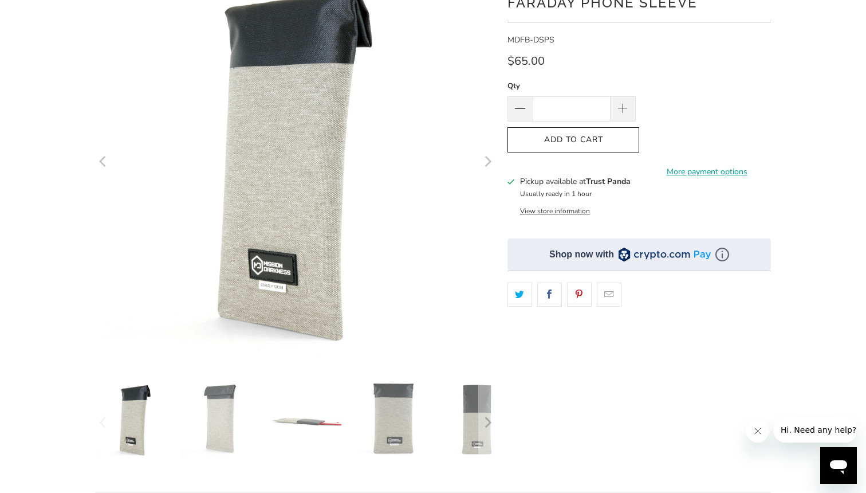
click at [253, 407] on img at bounding box center [221, 419] width 80 height 80
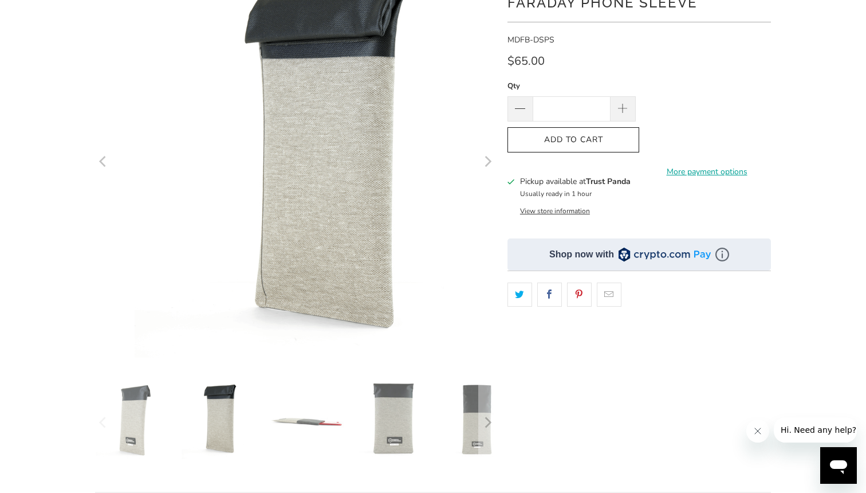
click at [312, 416] on img at bounding box center [307, 419] width 80 height 80
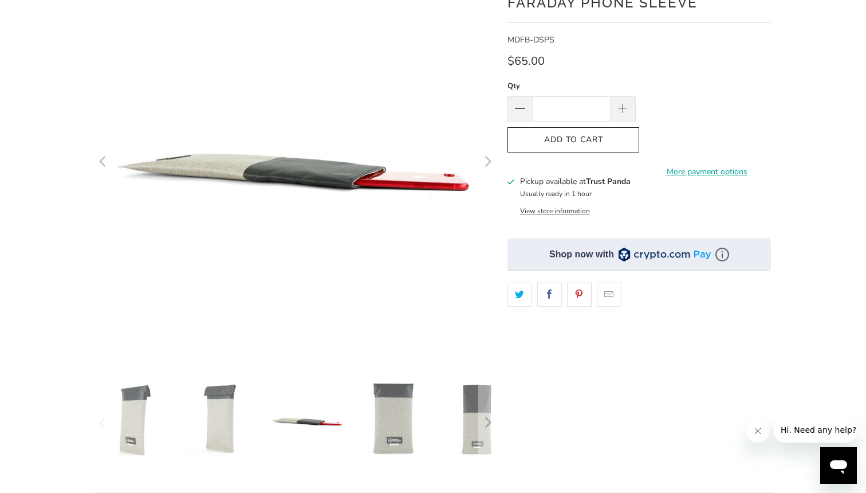
click at [395, 415] on img at bounding box center [393, 419] width 80 height 80
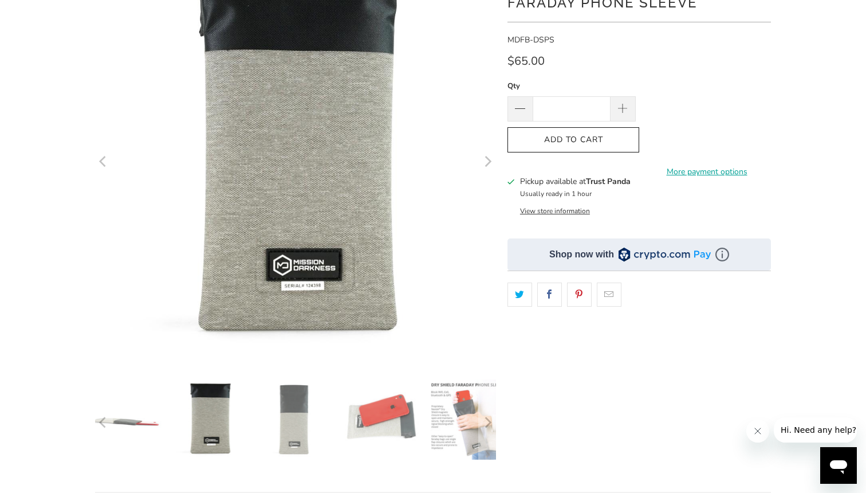
click at [372, 416] on img at bounding box center [381, 419] width 80 height 80
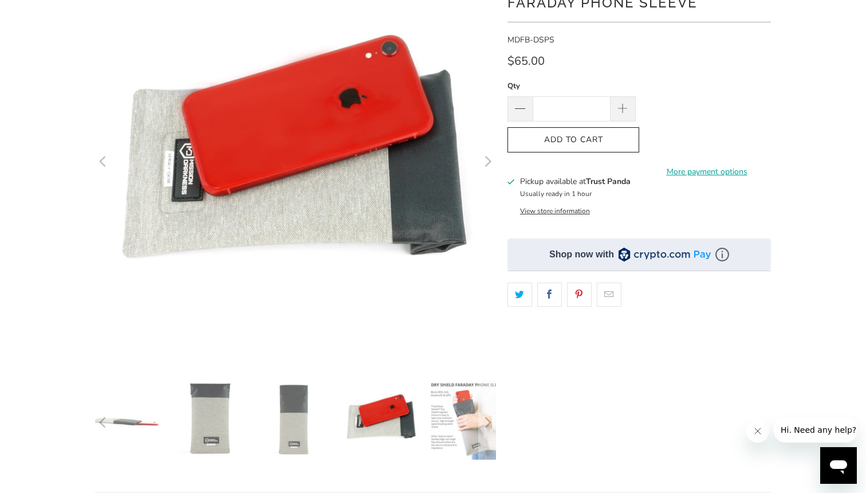
click at [455, 415] on img at bounding box center [467, 419] width 80 height 80
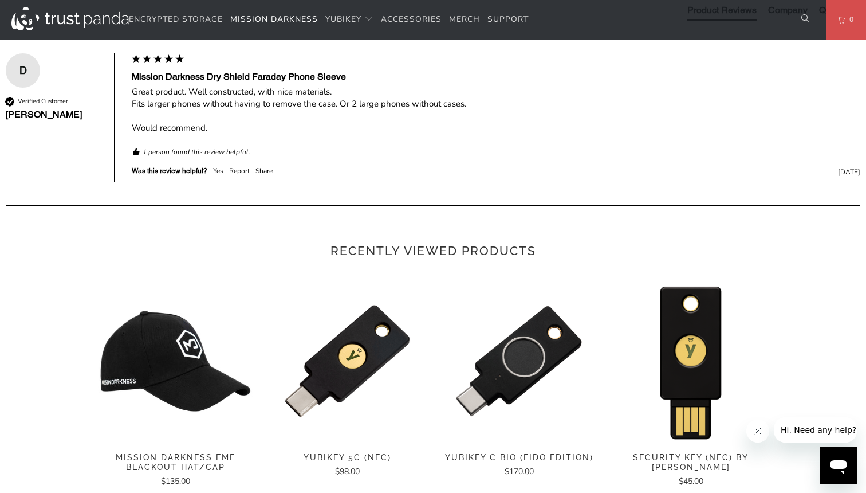
scroll to position [1170, 0]
